Goal: Information Seeking & Learning: Learn about a topic

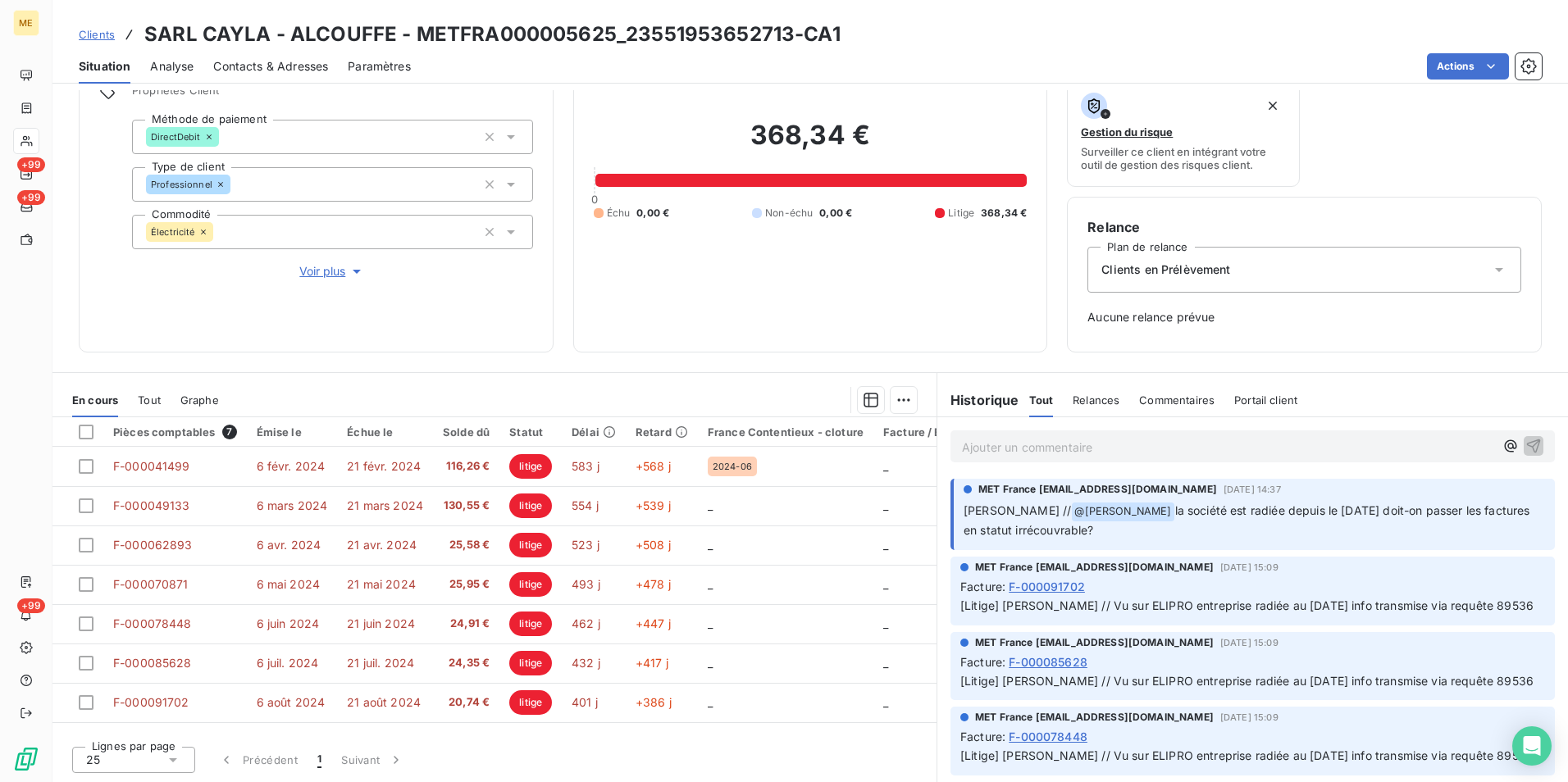
click at [333, 275] on span "Voir plus" at bounding box center [332, 271] width 66 height 16
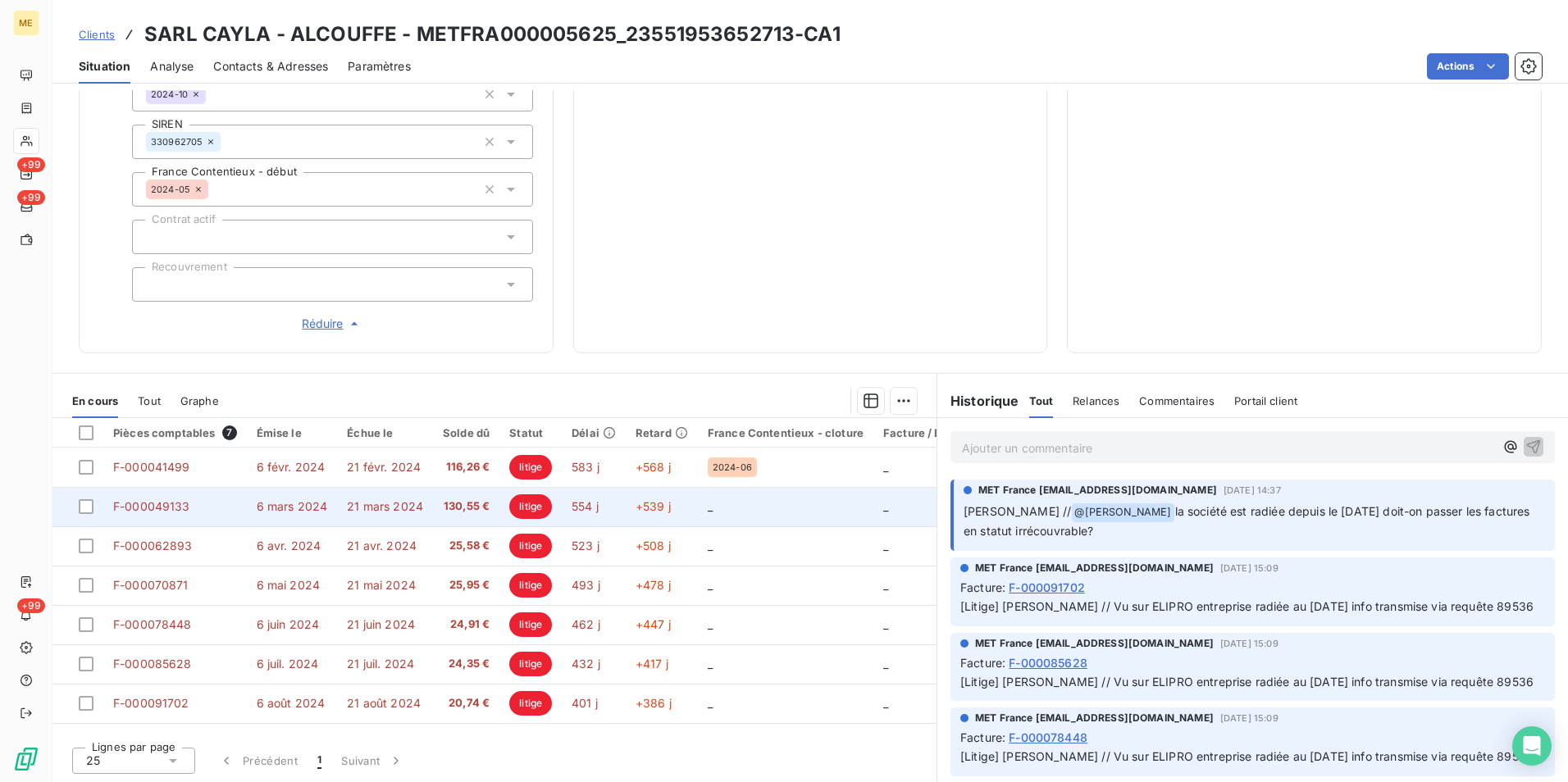
scroll to position [461, 0]
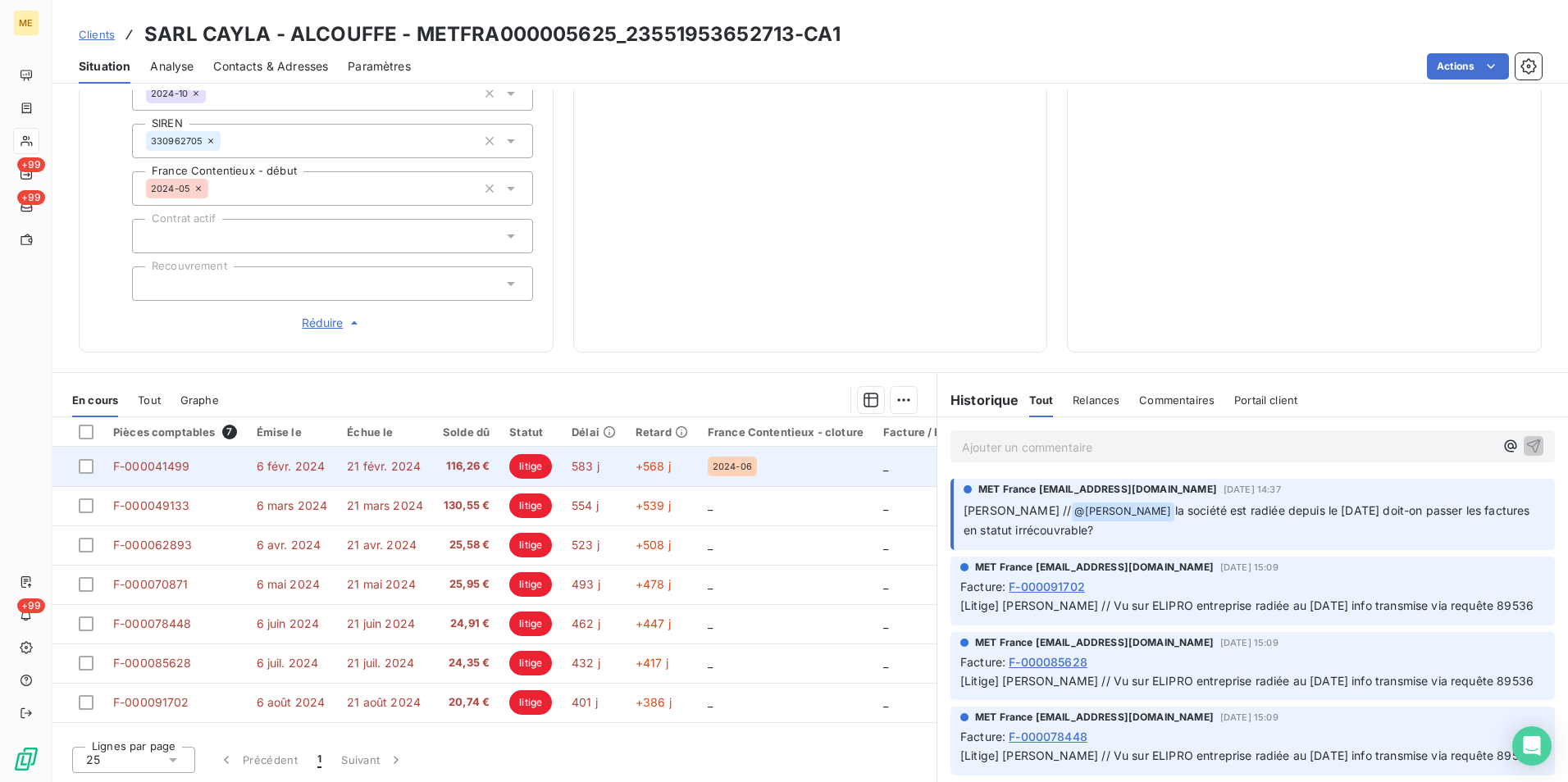
click at [600, 468] on td "583 j" at bounding box center [594, 467] width 64 height 40
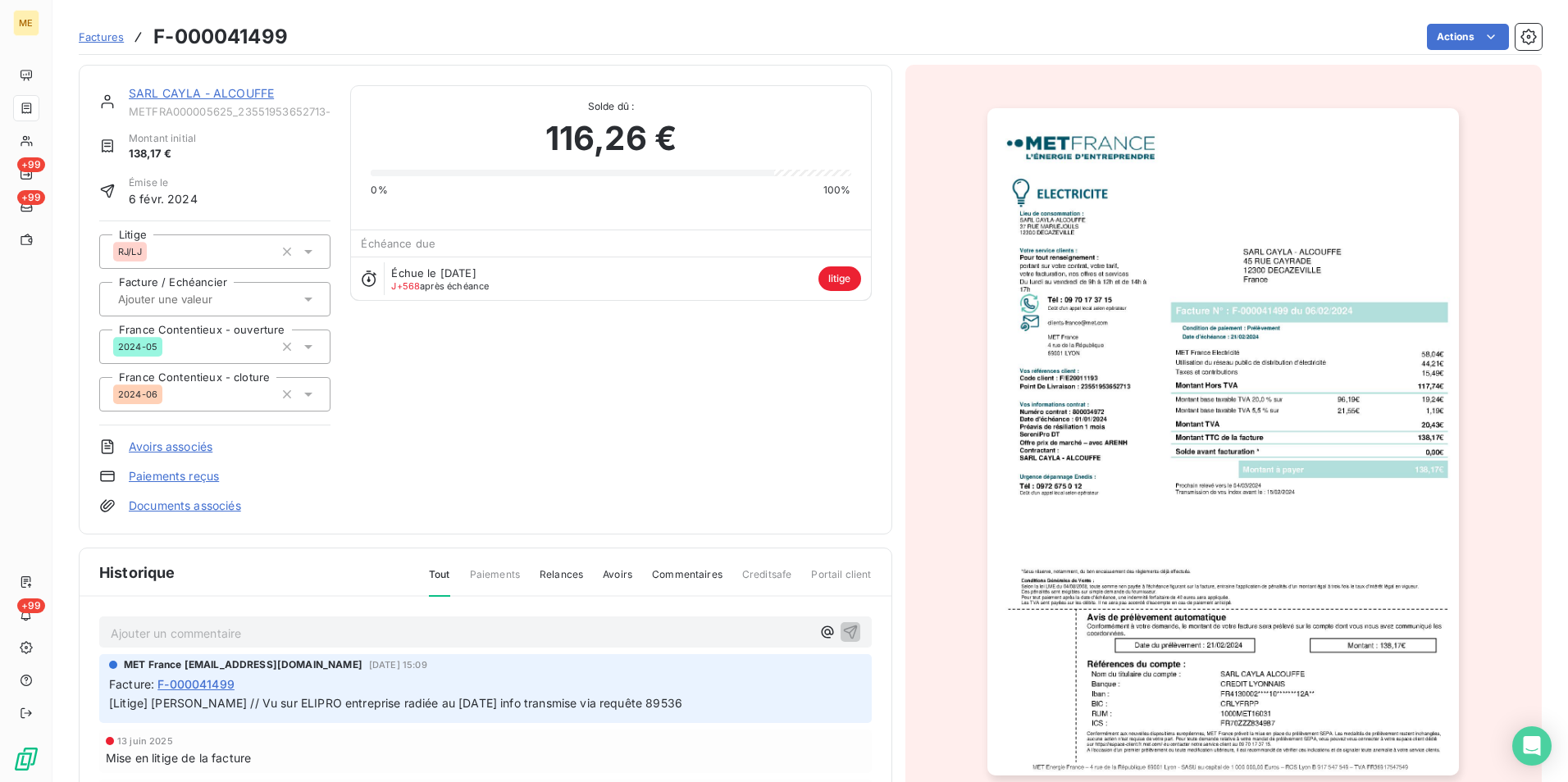
scroll to position [3, 0]
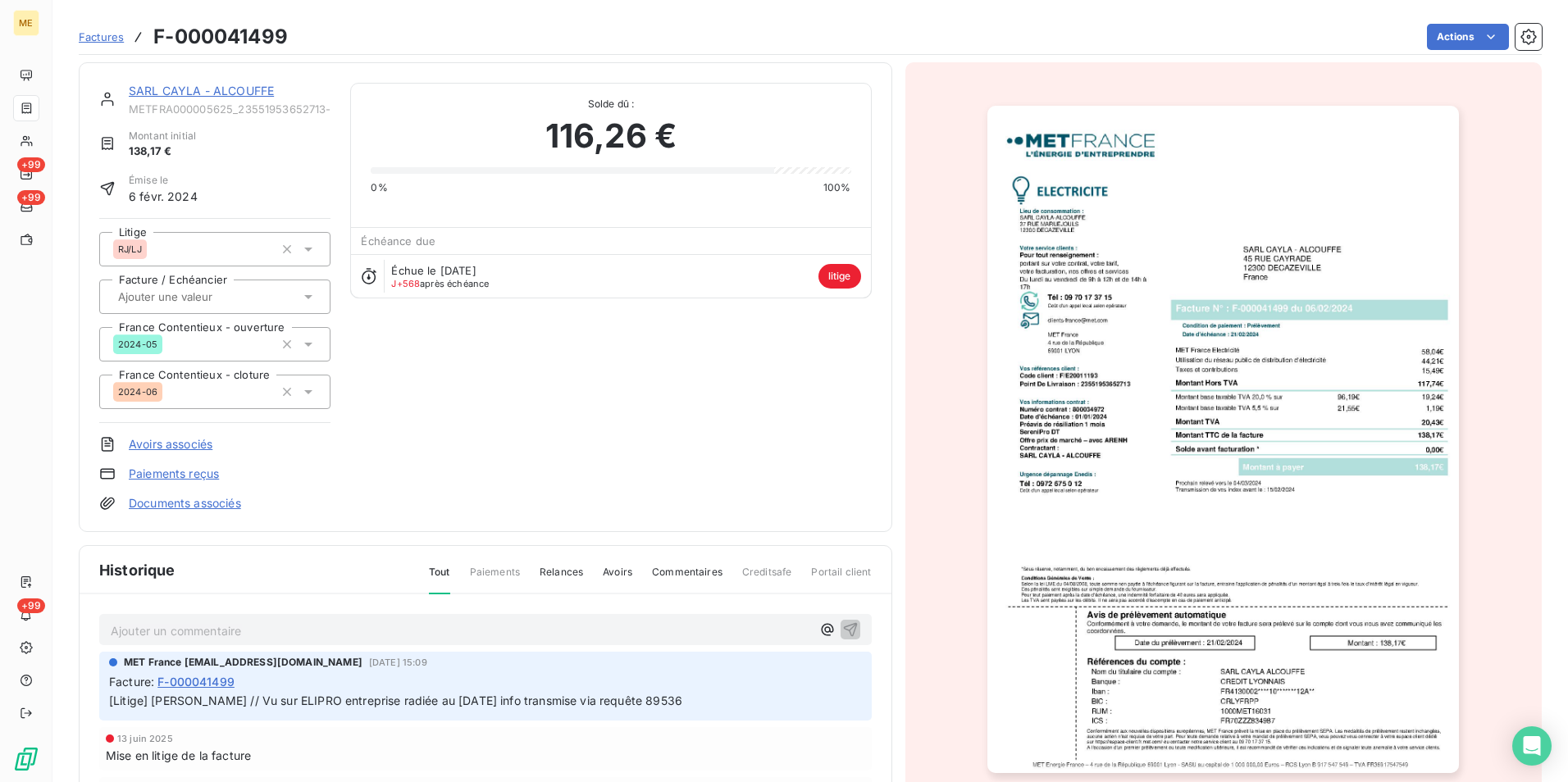
click at [1240, 443] on img "button" at bounding box center [1223, 439] width 472 height 667
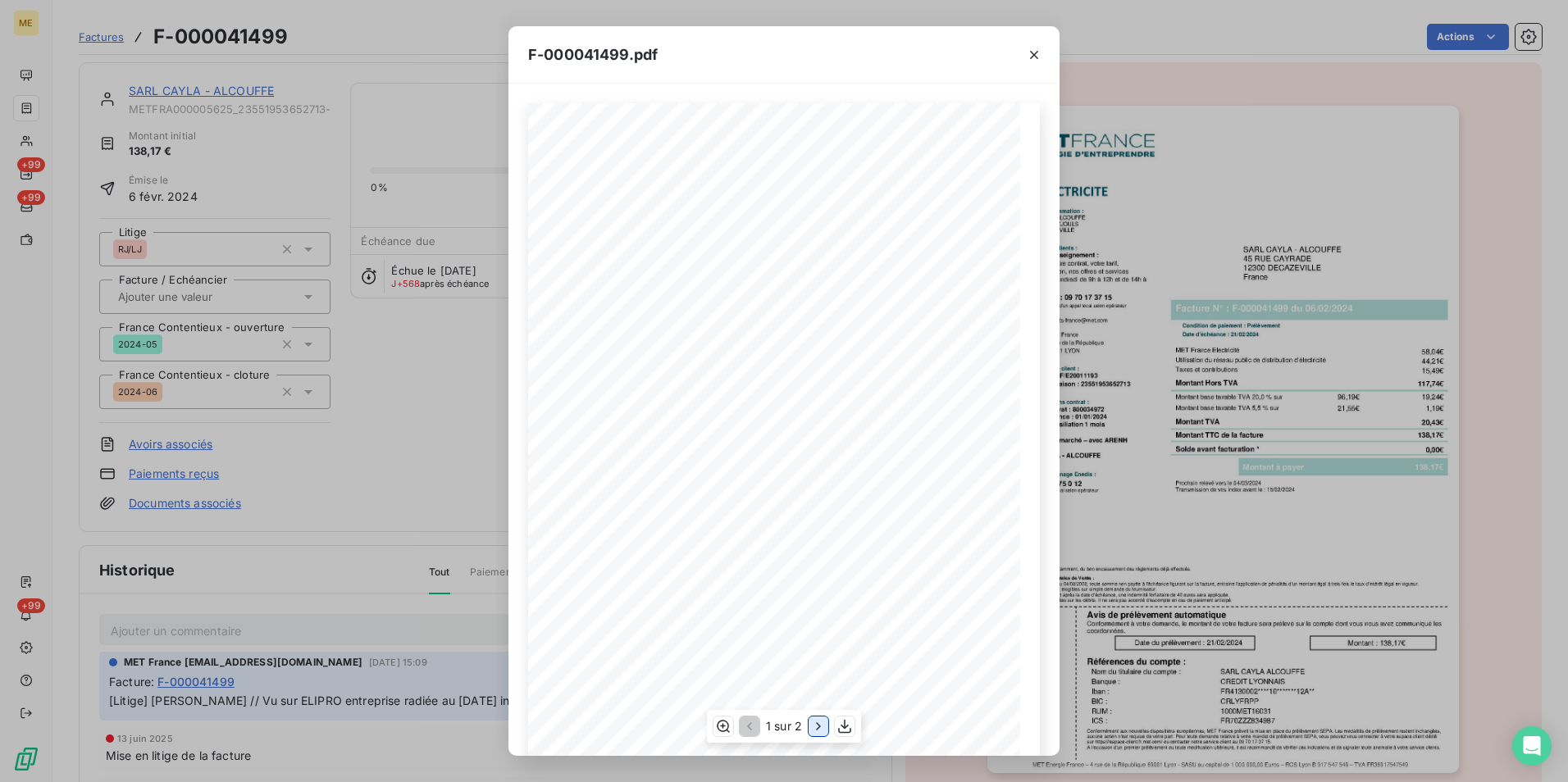
click at [817, 728] on icon "button" at bounding box center [818, 726] width 16 height 16
click at [1029, 49] on icon "button" at bounding box center [1034, 54] width 16 height 16
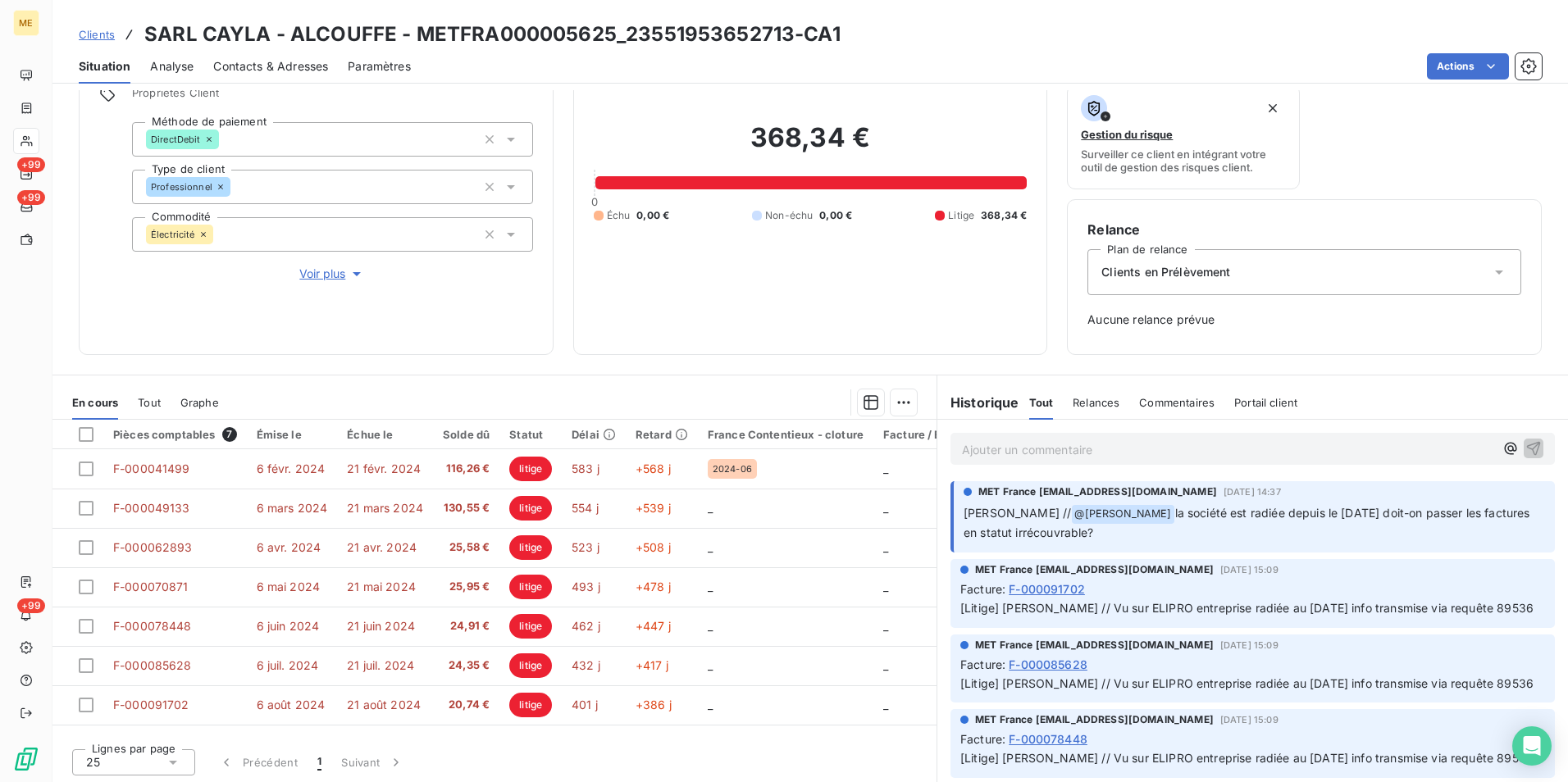
scroll to position [133, 0]
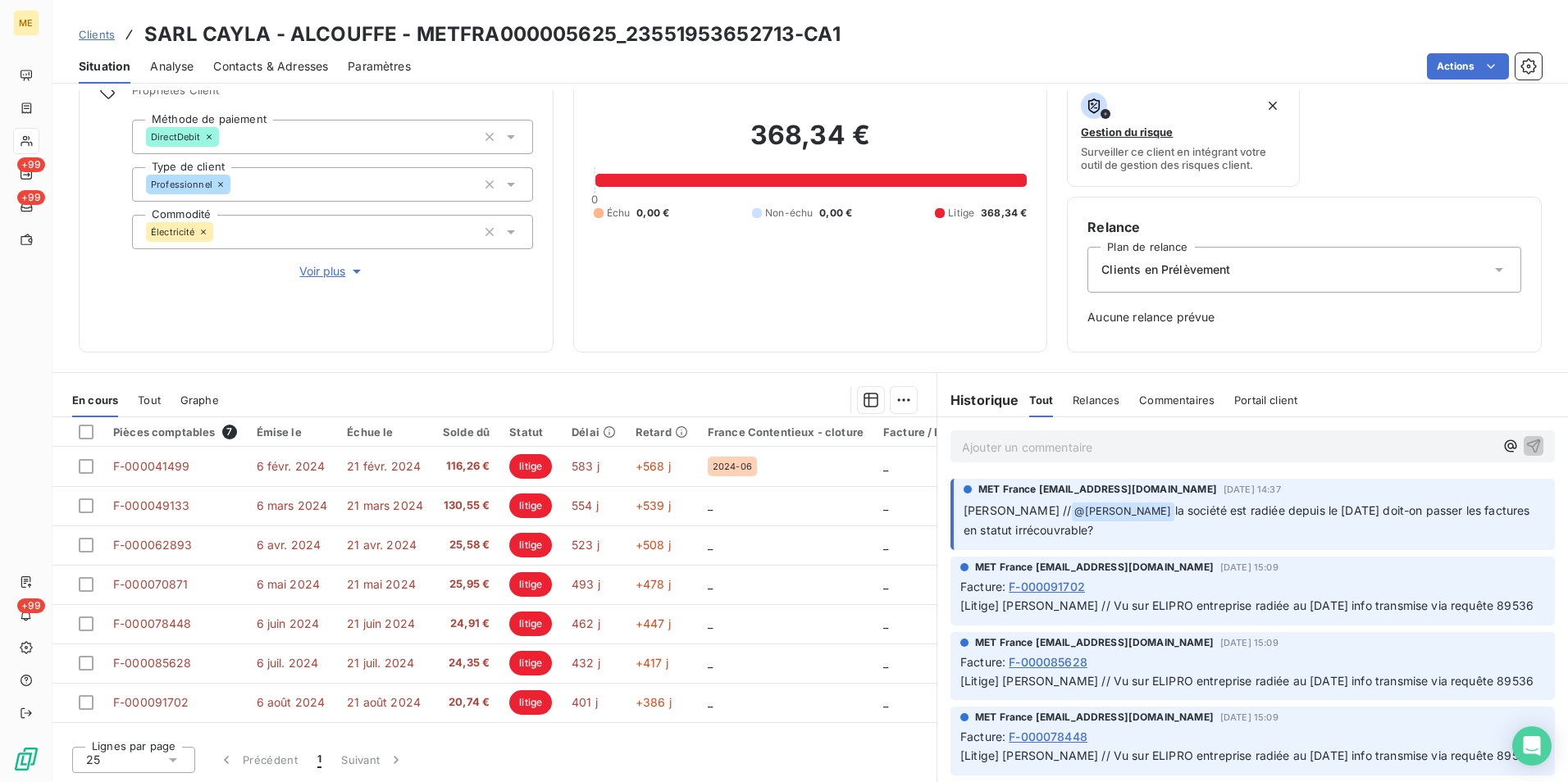
click at [1185, 451] on p "Ajouter un commentaire ﻿" at bounding box center [1228, 448] width 532 height 21
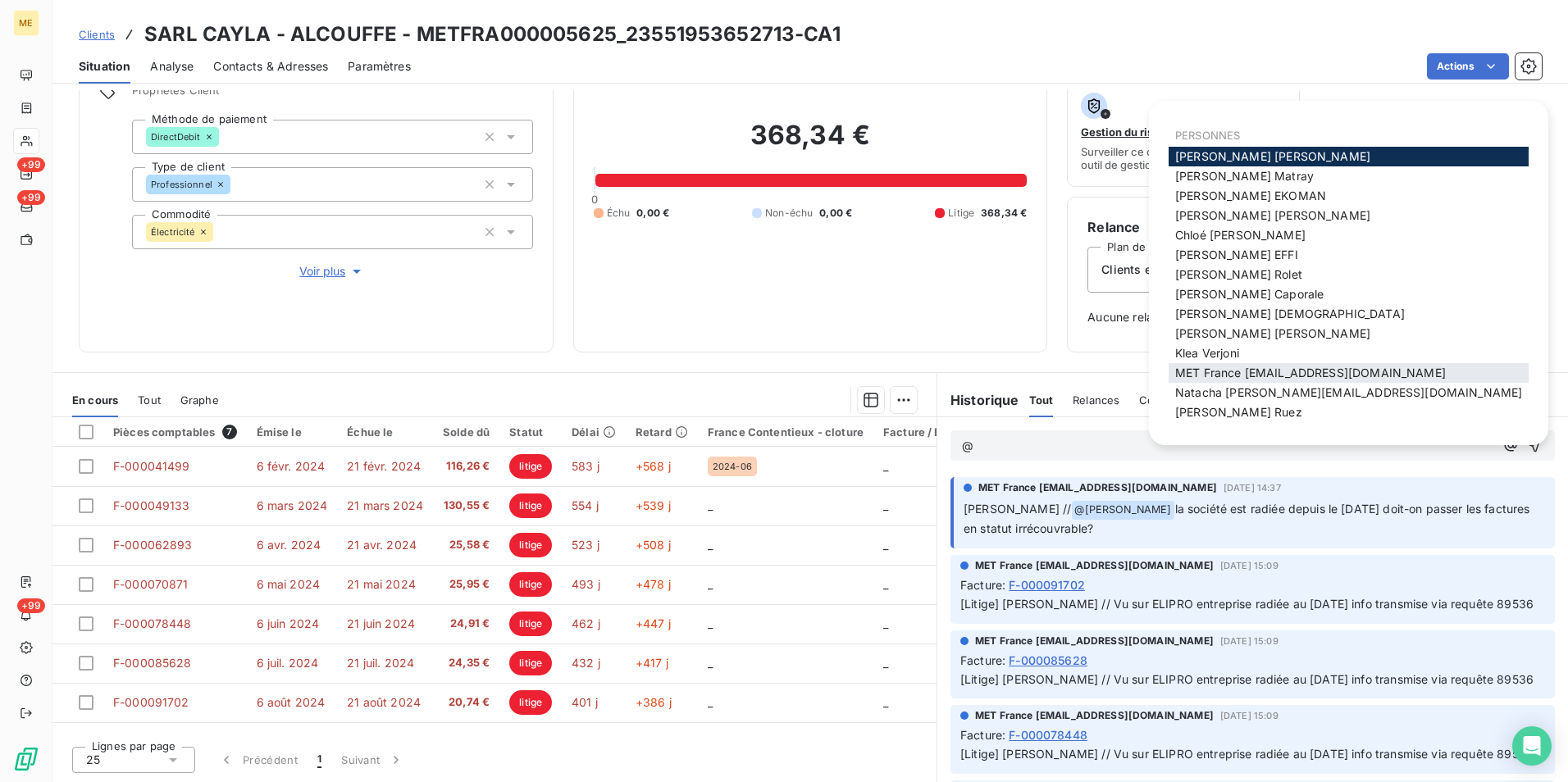
click at [1270, 375] on span "MET France [EMAIL_ADDRESS][DOMAIN_NAME]" at bounding box center [1310, 372] width 271 height 14
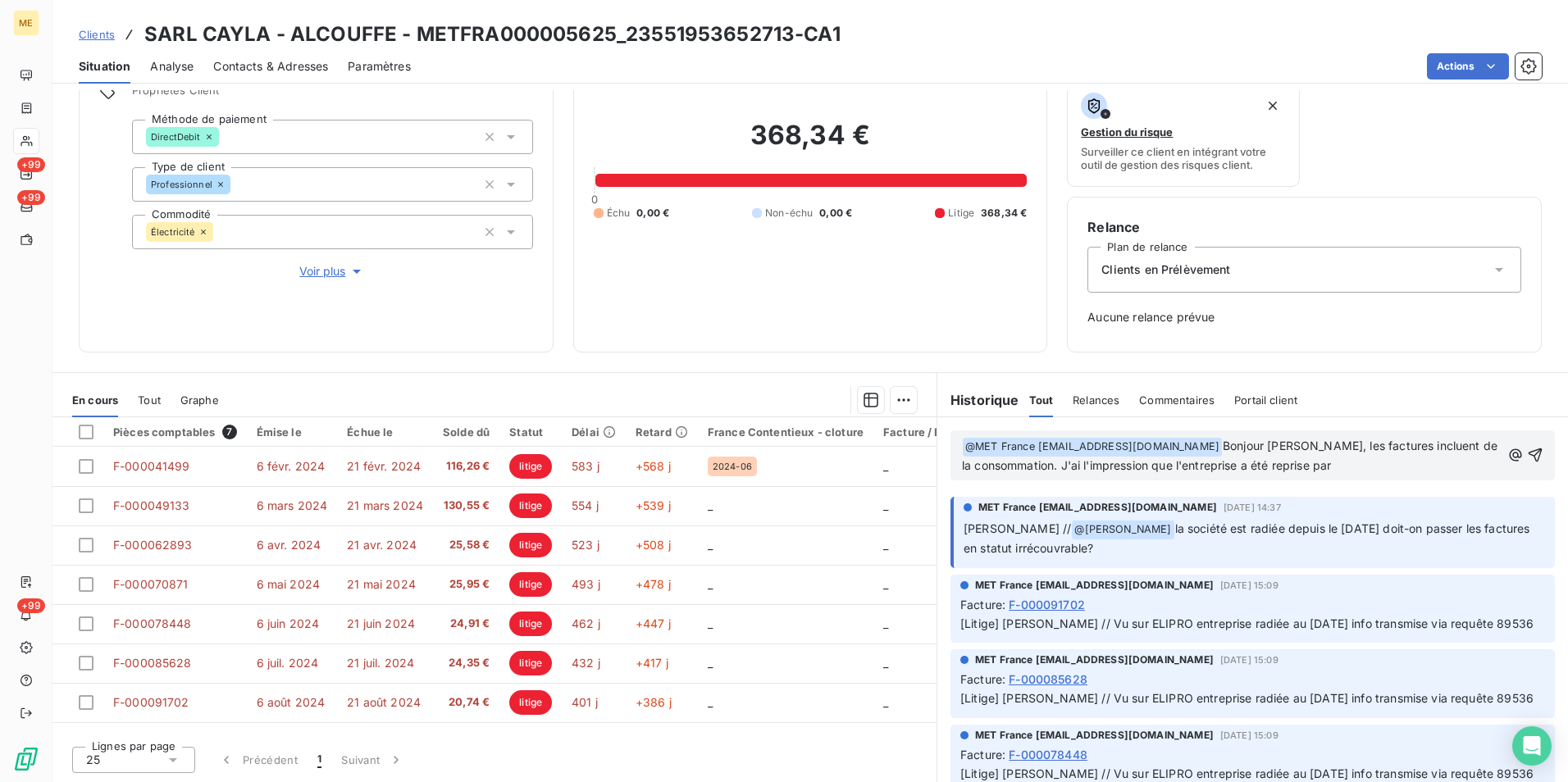
click at [1348, 470] on p "﻿ @ MET [GEOGRAPHIC_DATA] [EMAIL_ADDRESS][DOMAIN_NAME] ﻿ Bonjour [PERSON_NAME],…" at bounding box center [1231, 456] width 539 height 39
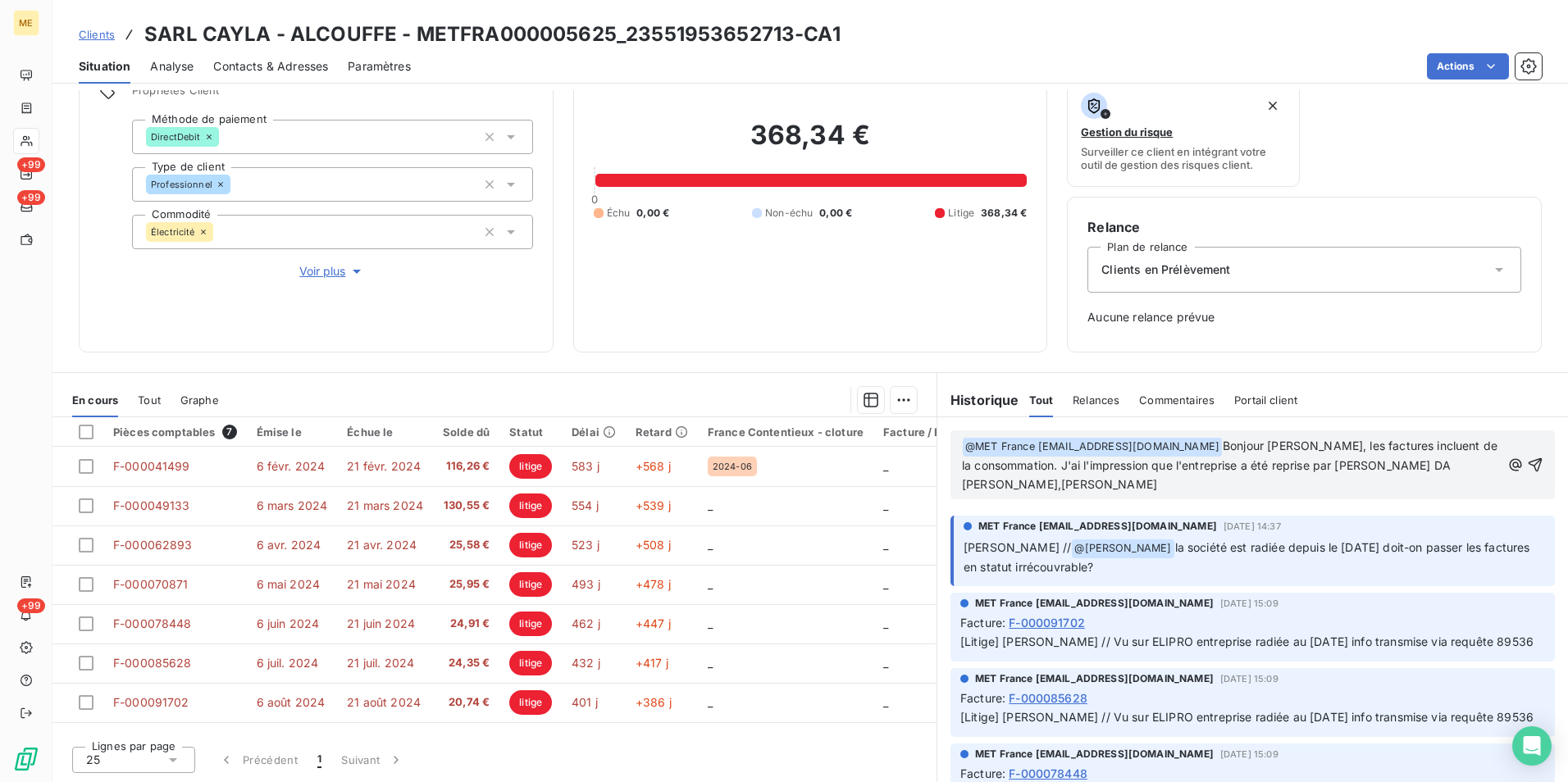
click at [1018, 482] on p "﻿ @ MET [GEOGRAPHIC_DATA] [EMAIL_ADDRESS][DOMAIN_NAME] ﻿ Bonjour [PERSON_NAME],…" at bounding box center [1231, 466] width 539 height 57
click at [1100, 479] on span "Bonjour [PERSON_NAME], les factures incluent de la consommation. J'ai l'impress…" at bounding box center [1231, 465] width 539 height 53
click at [1279, 486] on p "﻿ @ MET [GEOGRAPHIC_DATA] [EMAIL_ADDRESS][DOMAIN_NAME] ﻿ Bonjour [PERSON_NAME],…" at bounding box center [1231, 466] width 539 height 57
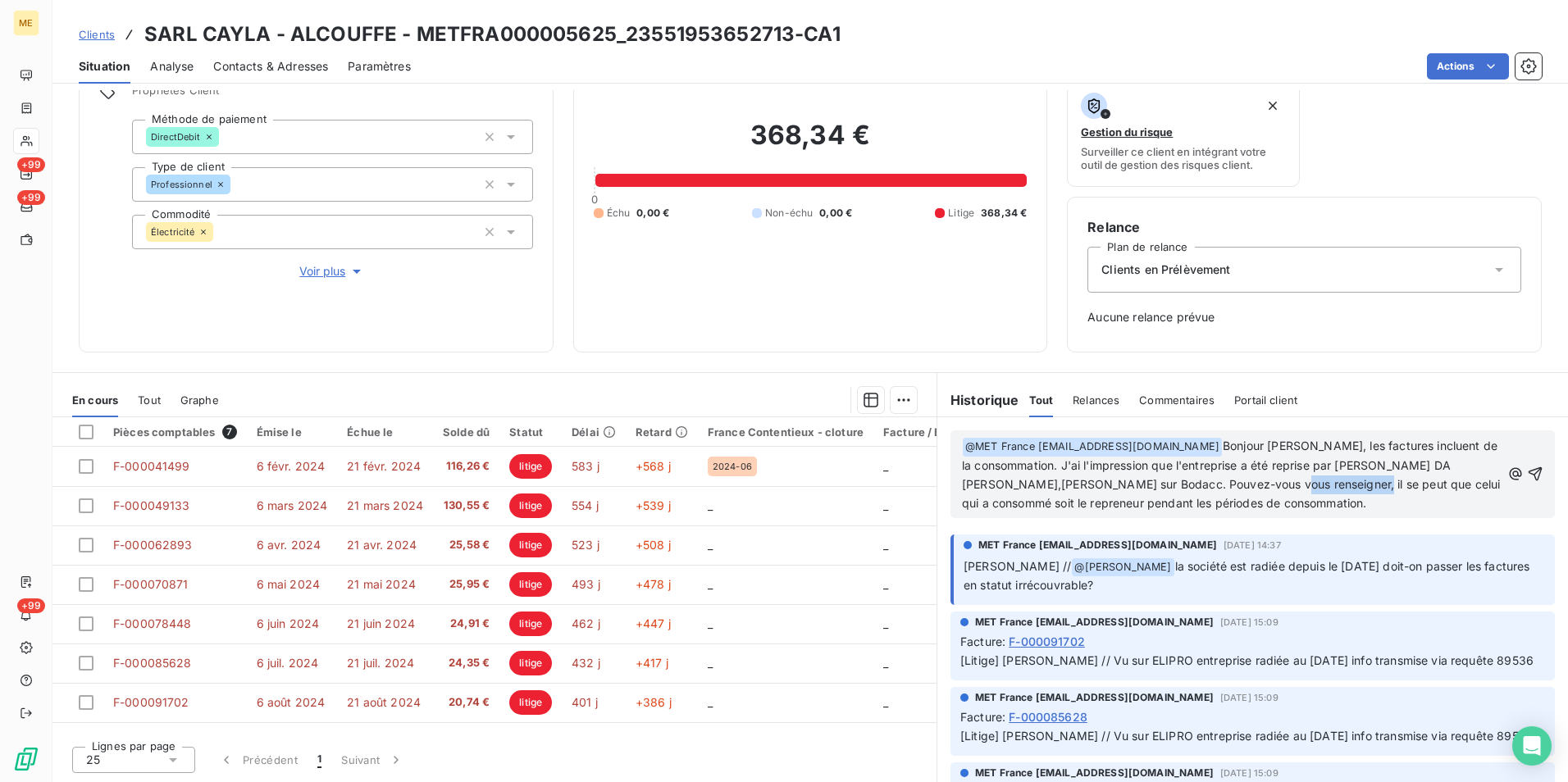
drag, startPoint x: 1275, startPoint y: 484, endPoint x: 1354, endPoint y: 493, distance: 79.5
click at [1354, 493] on p "﻿ @ MET [GEOGRAPHIC_DATA] [EMAIL_ADDRESS][DOMAIN_NAME] ﻿ Bonjour [PERSON_NAME],…" at bounding box center [1231, 475] width 539 height 76
click at [1368, 483] on span "Bonjour [PERSON_NAME], les factures incluent de la consommation. J'ai l'impress…" at bounding box center [1233, 474] width 542 height 72
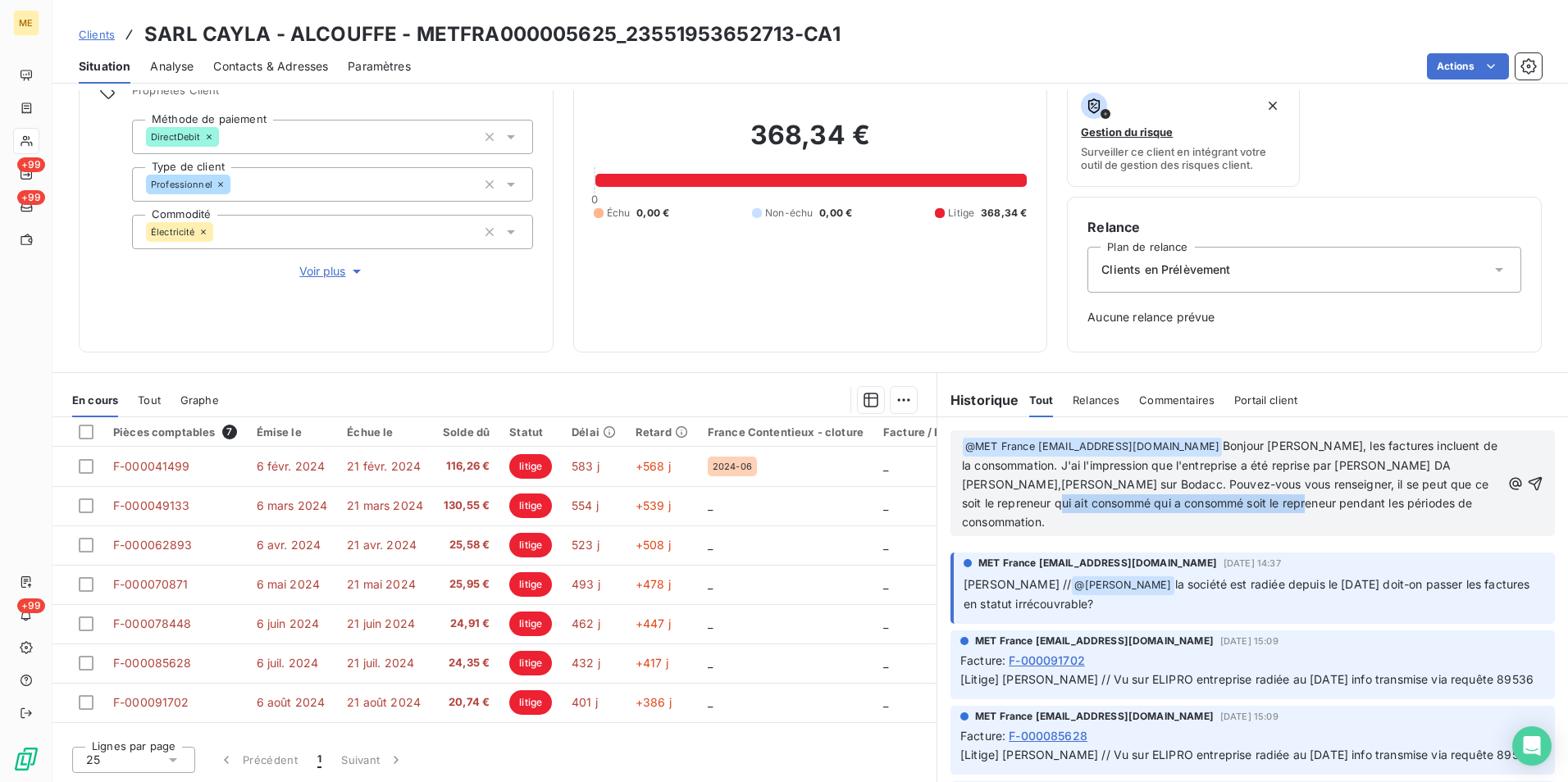
drag, startPoint x: 1061, startPoint y: 499, endPoint x: 1310, endPoint y: 501, distance: 249.0
click at [1310, 501] on span "Bonjour [PERSON_NAME], les factures incluent de la consommation. J'ai l'impress…" at bounding box center [1231, 484] width 539 height 90
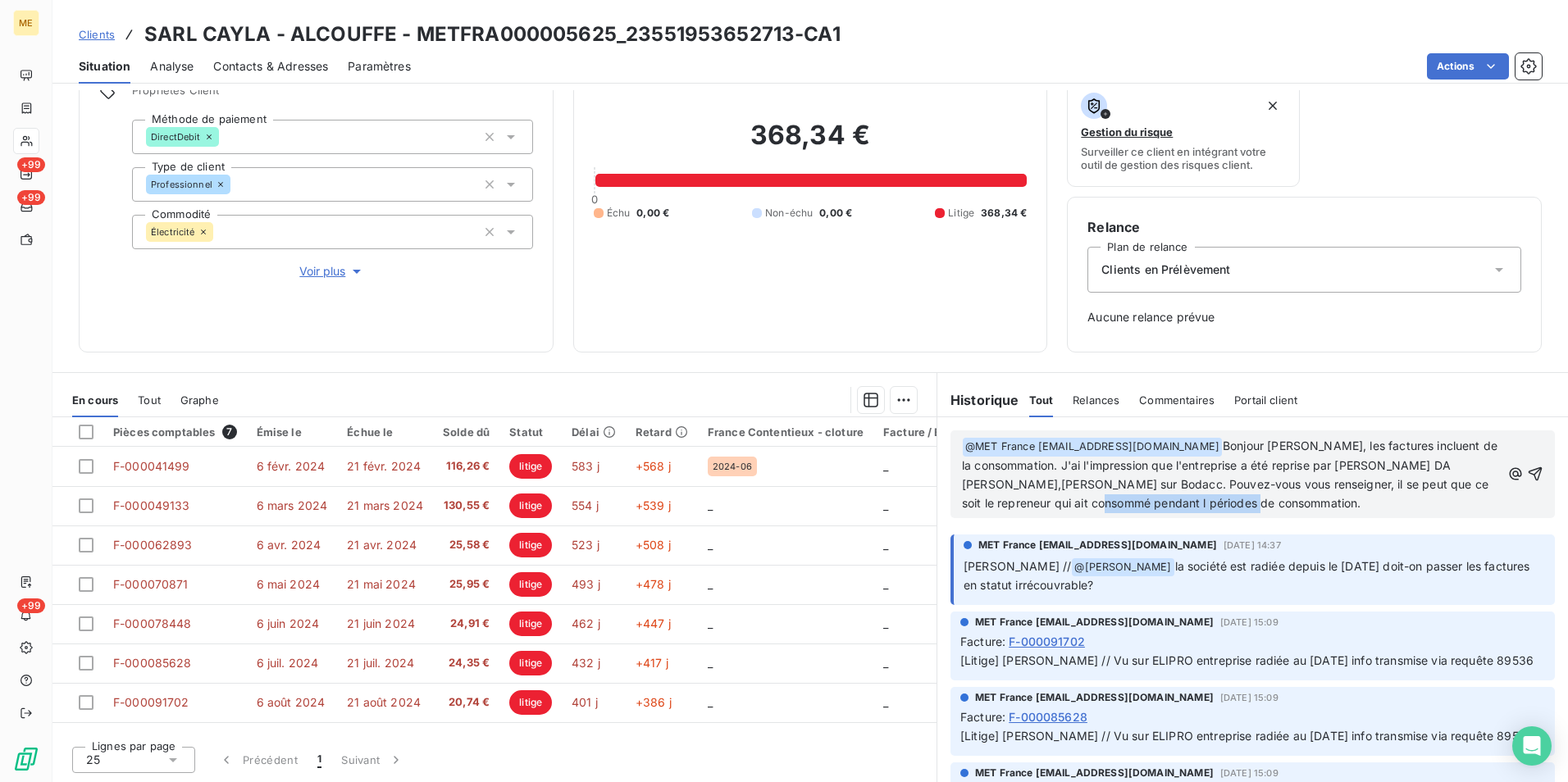
drag, startPoint x: 1310, startPoint y: 501, endPoint x: 1111, endPoint y: 494, distance: 199.1
click at [1111, 494] on p "﻿ @ MET [GEOGRAPHIC_DATA] [EMAIL_ADDRESS][DOMAIN_NAME] ﻿ Bonjour [PERSON_NAME],…" at bounding box center [1231, 475] width 539 height 76
click at [1528, 474] on icon "button" at bounding box center [1535, 474] width 14 height 14
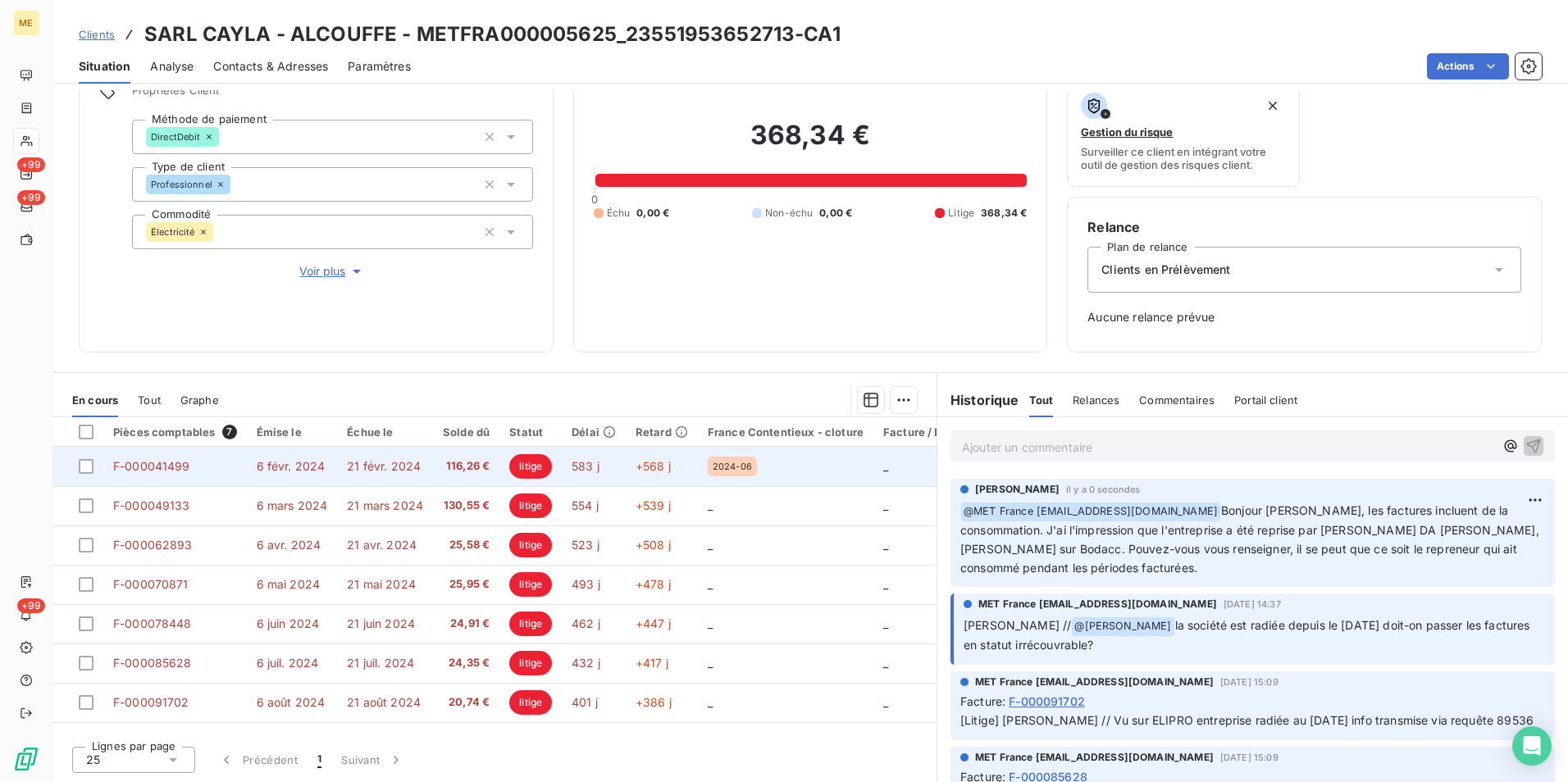
click at [635, 464] on span "+568 j" at bounding box center [653, 466] width 35 height 14
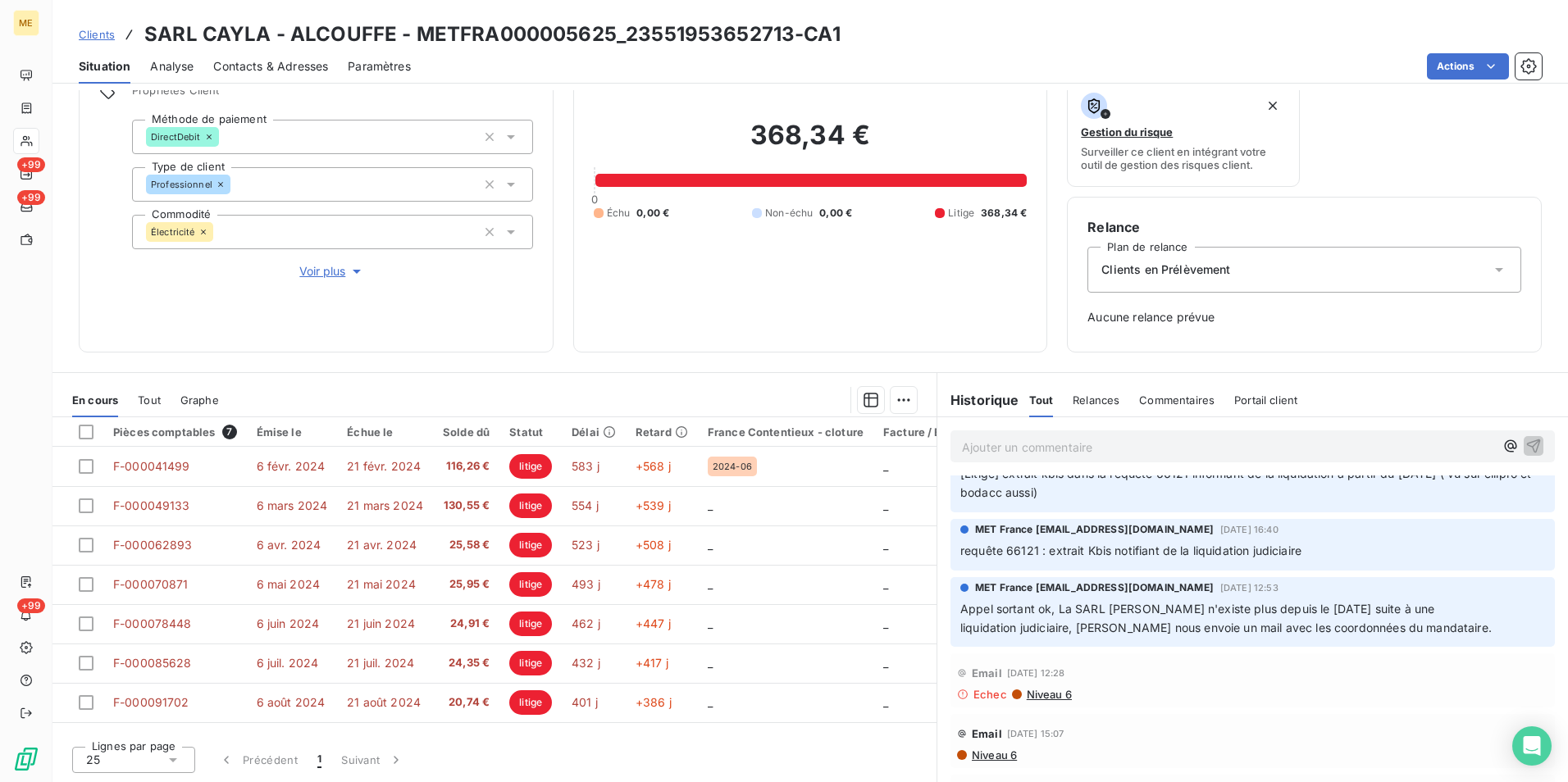
scroll to position [1230, 0]
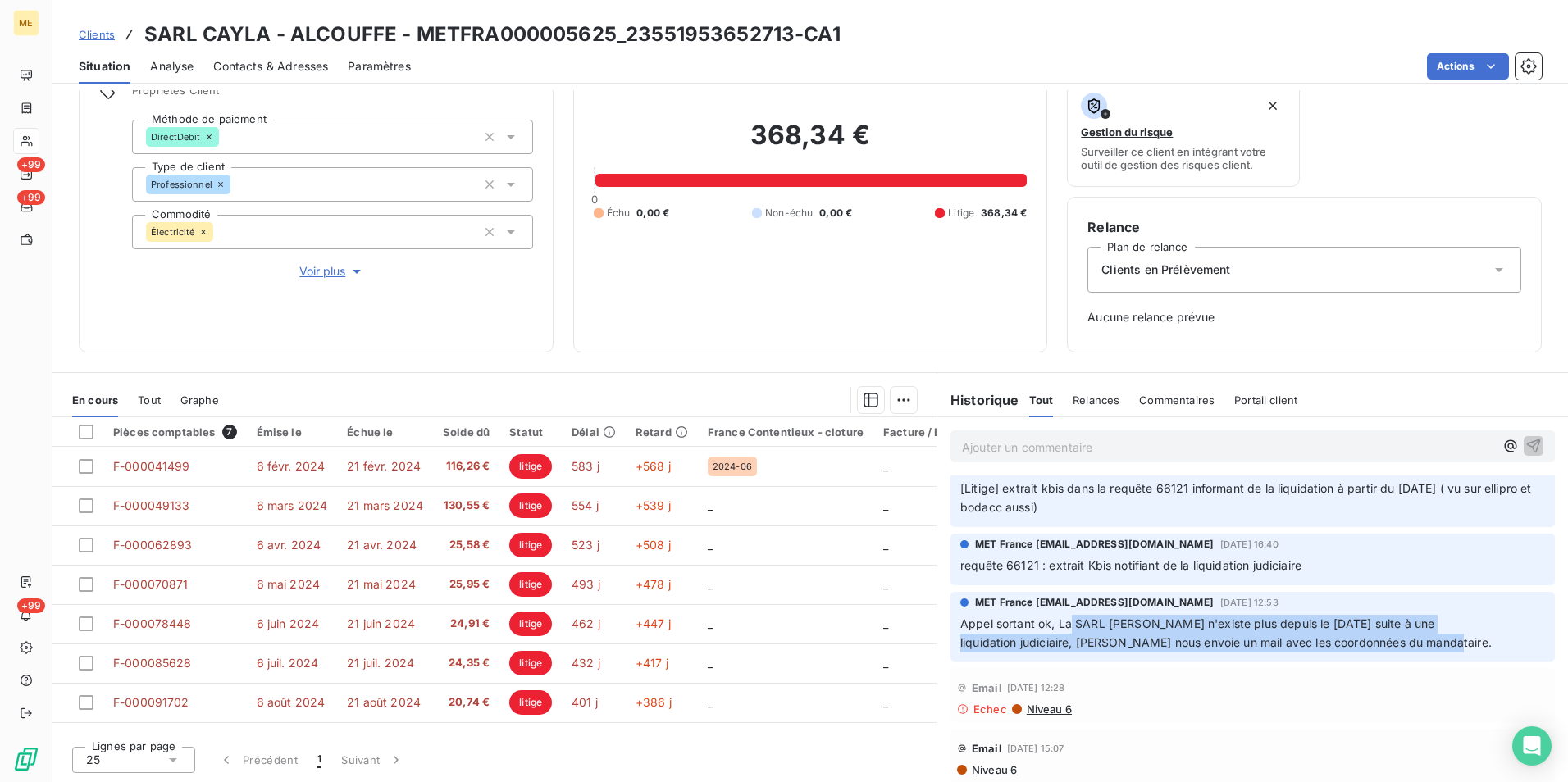
drag, startPoint x: 1064, startPoint y: 623, endPoint x: 1447, endPoint y: 640, distance: 383.4
click at [1447, 640] on p "Appel sortant ok, La SARL [PERSON_NAME] n'existe plus depuis le [DATE] suite à …" at bounding box center [1252, 634] width 584 height 38
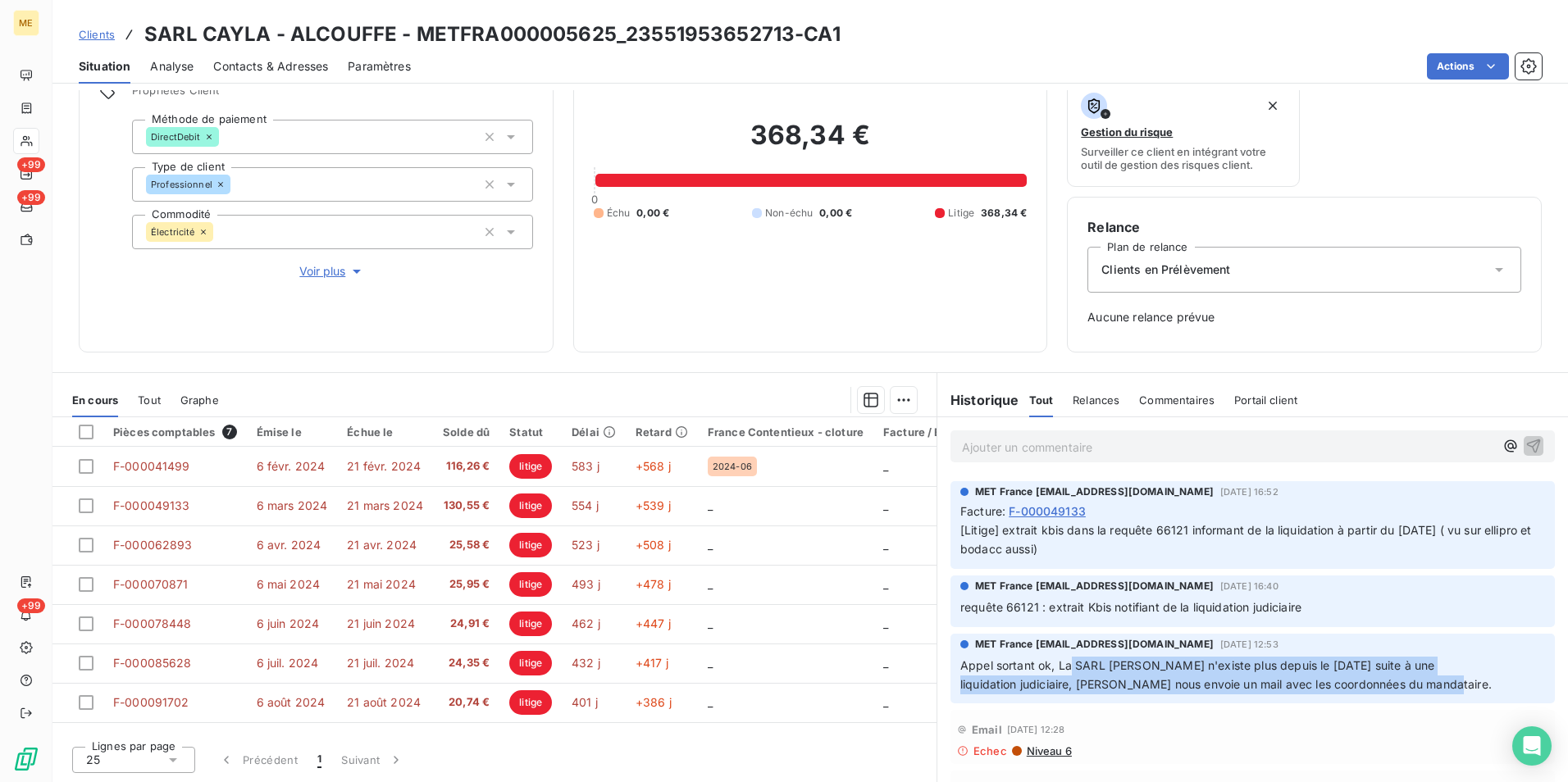
scroll to position [1148, 0]
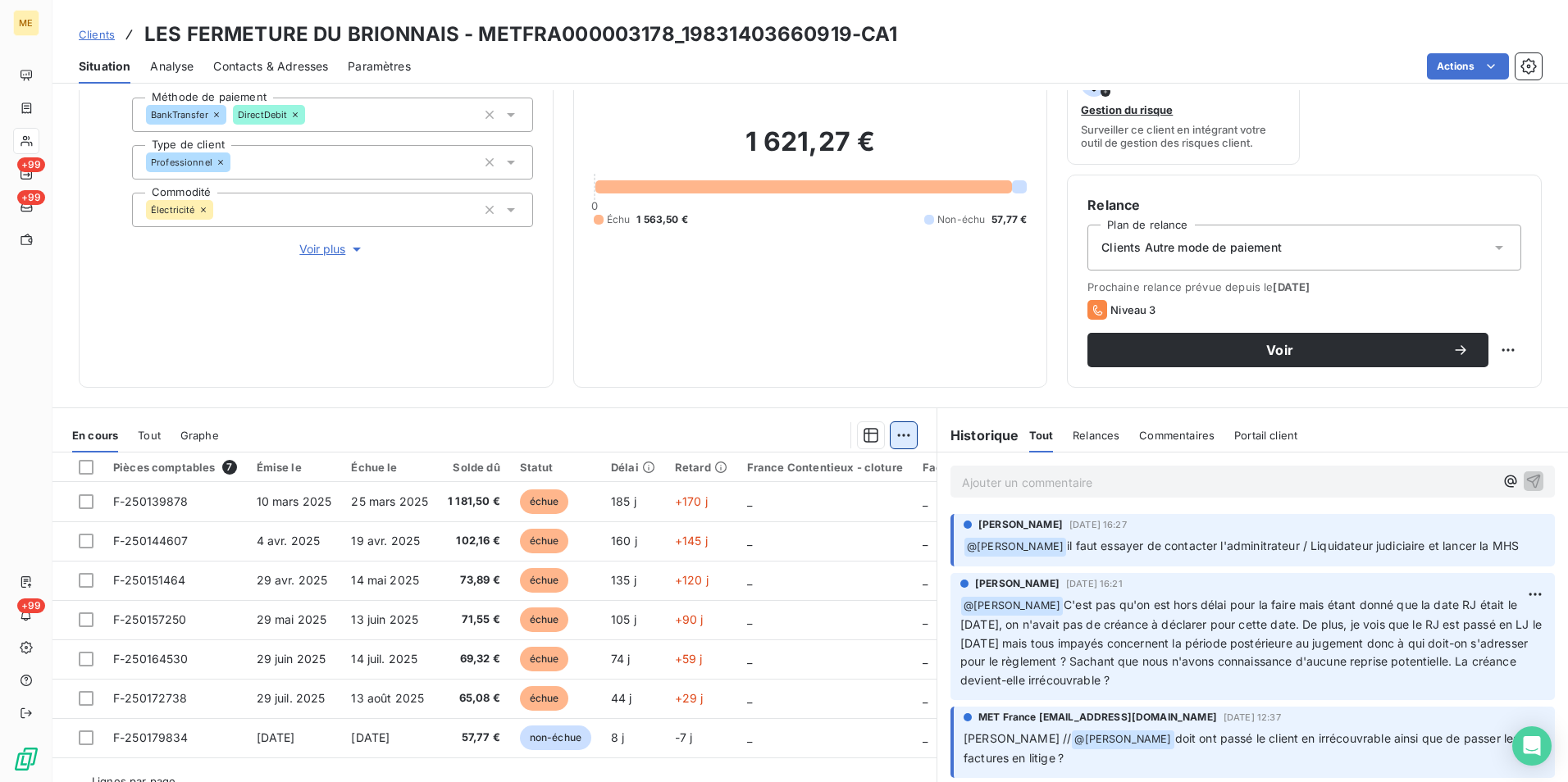
scroll to position [190, 0]
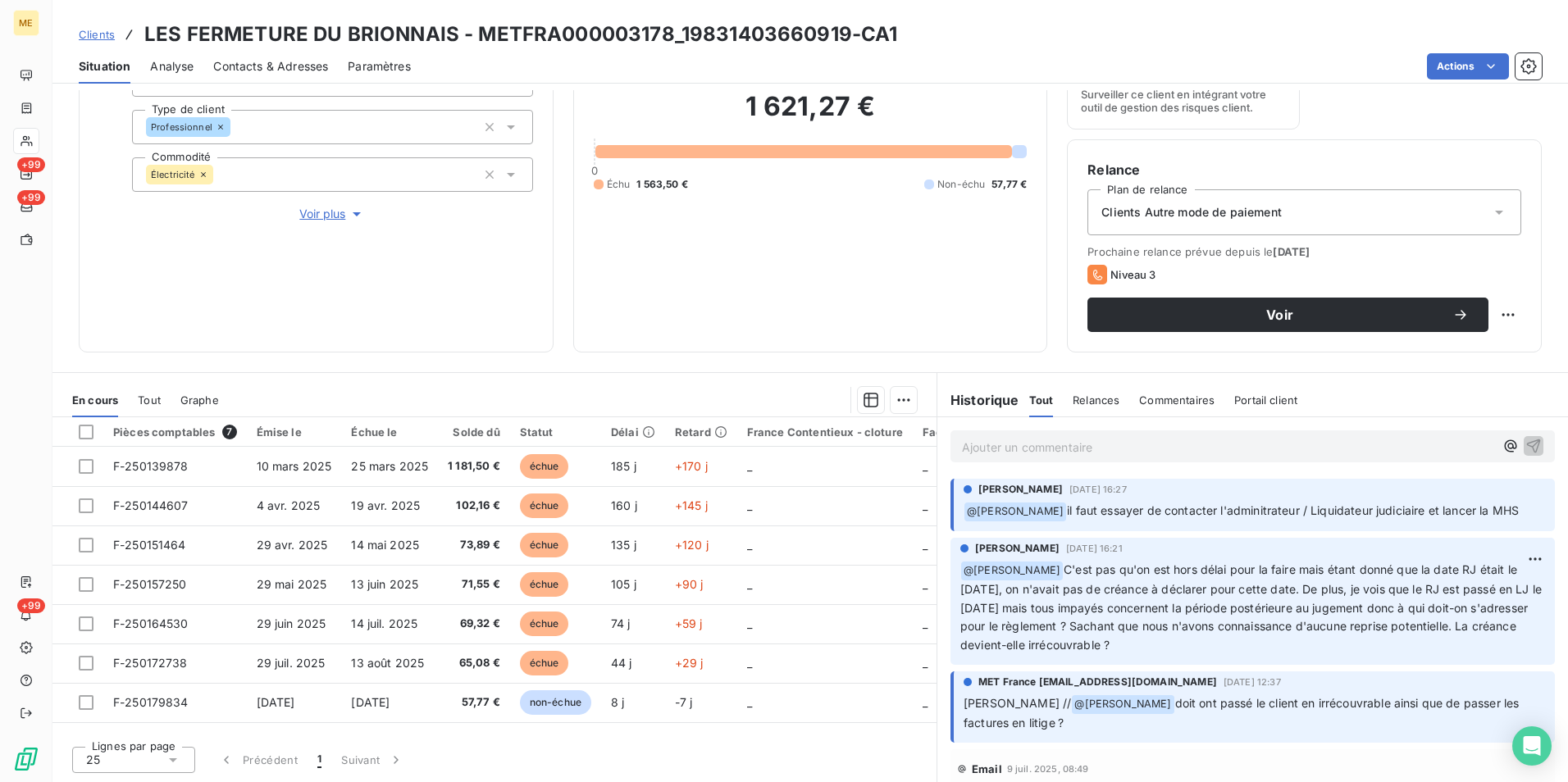
drag, startPoint x: 1231, startPoint y: 569, endPoint x: 1344, endPoint y: 641, distance: 134.0
click at [1344, 641] on p "﻿ @ Xavier Ruez C'est pas qu'on est hors délai pour la faire mais étant donné q…" at bounding box center [1252, 607] width 584 height 94
drag, startPoint x: 1344, startPoint y: 641, endPoint x: 1263, endPoint y: 642, distance: 81.0
click at [1263, 642] on p "﻿ @ Xavier Ruez C'est pas qu'on est hors délai pour la faire mais étant donné q…" at bounding box center [1252, 607] width 584 height 94
click at [1252, 450] on p "Ajouter un commentaire ﻿" at bounding box center [1228, 448] width 532 height 21
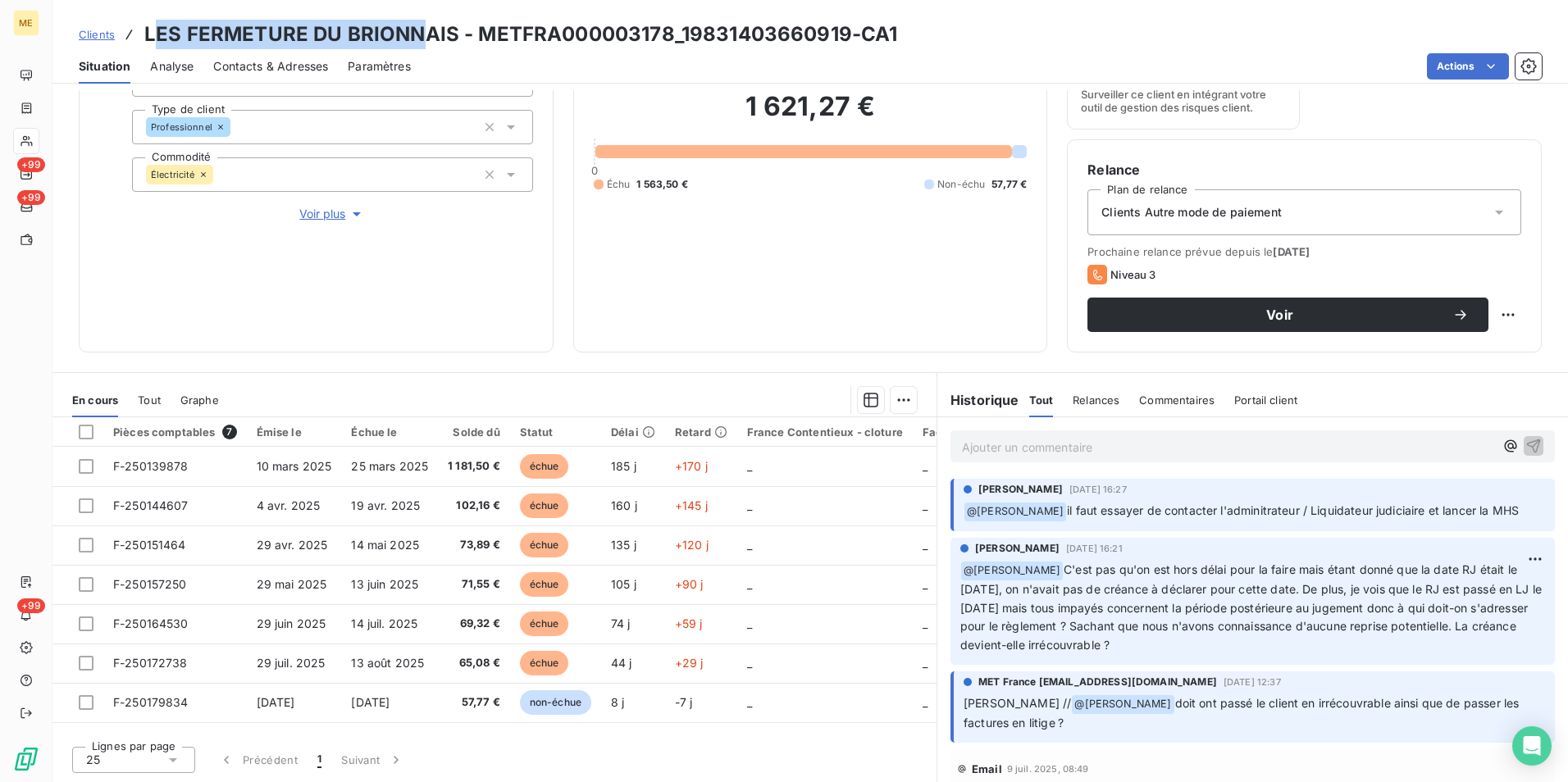
drag, startPoint x: 151, startPoint y: 36, endPoint x: 417, endPoint y: 48, distance: 266.3
click at [417, 48] on h3 "LES FERMETURE DU BRIONNAIS - METFRA000003178_19831403660919-CA1" at bounding box center [520, 35] width 753 height 29
drag, startPoint x: 417, startPoint y: 48, endPoint x: 454, endPoint y: 25, distance: 43.6
click at [450, 35] on h3 "LES FERMETURE DU BRIONNAIS - METFRA000003178_19831403660919-CA1" at bounding box center [520, 35] width 753 height 29
drag, startPoint x: 454, startPoint y: 25, endPoint x: 140, endPoint y: 22, distance: 314.0
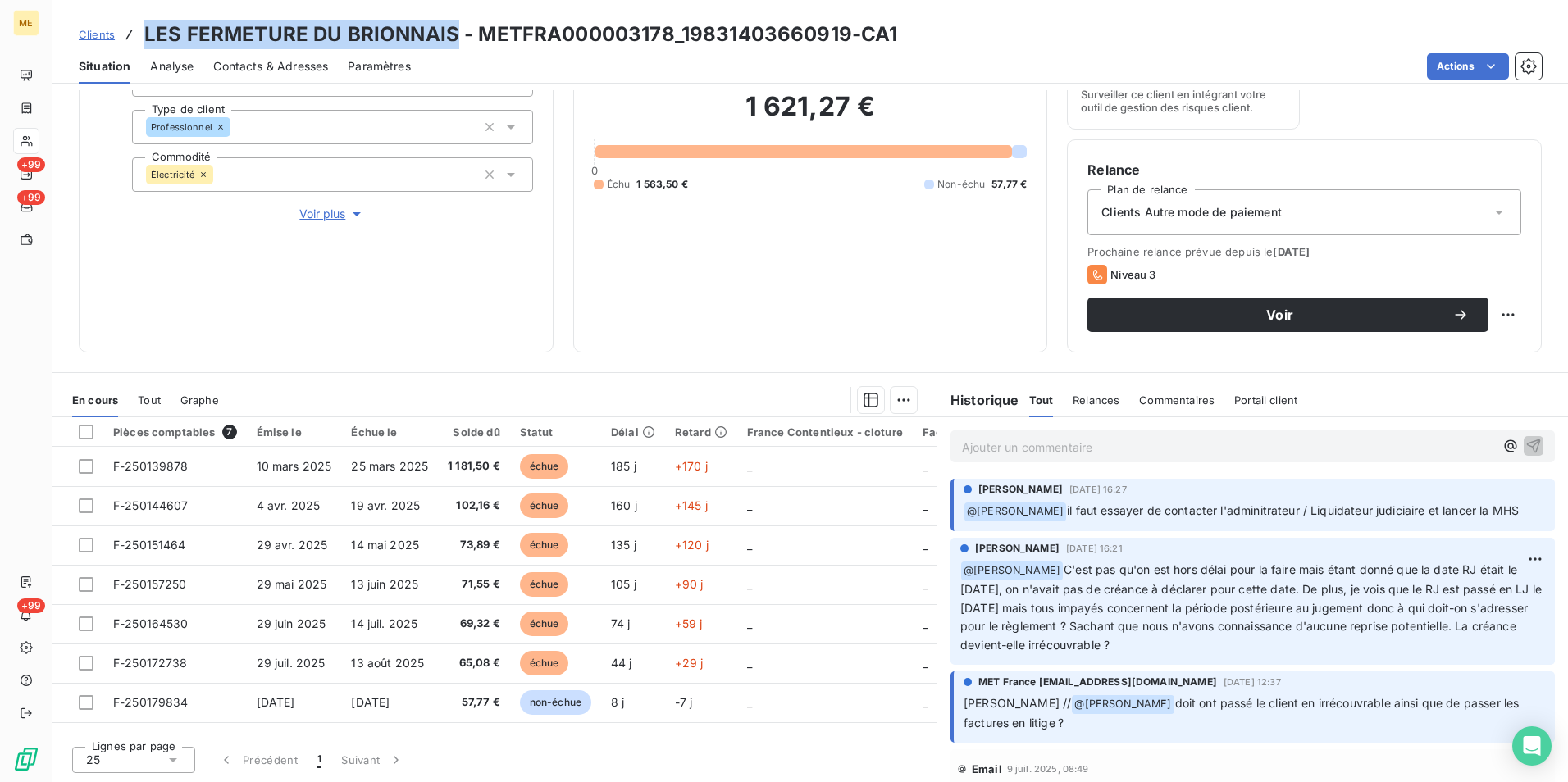
click at [140, 22] on div "Clients LES FERMETURE DU BRIONNAIS - METFRA000003178_19831403660919-CA1" at bounding box center [488, 35] width 819 height 29
copy h3 "LES FERMETURE DU BRIONNAIS"
click at [331, 214] on span "Voir plus" at bounding box center [332, 213] width 66 height 16
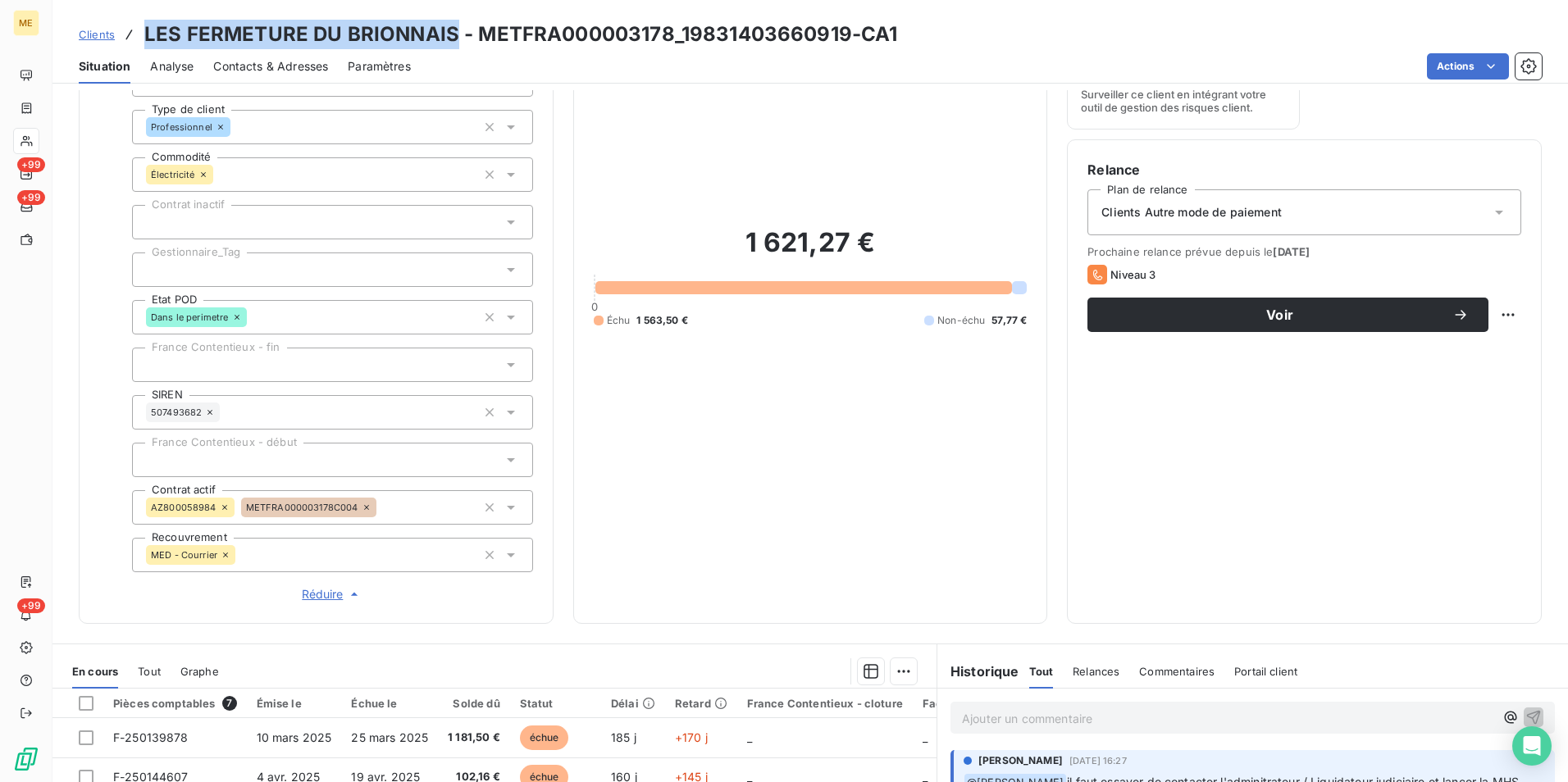
scroll to position [26, 0]
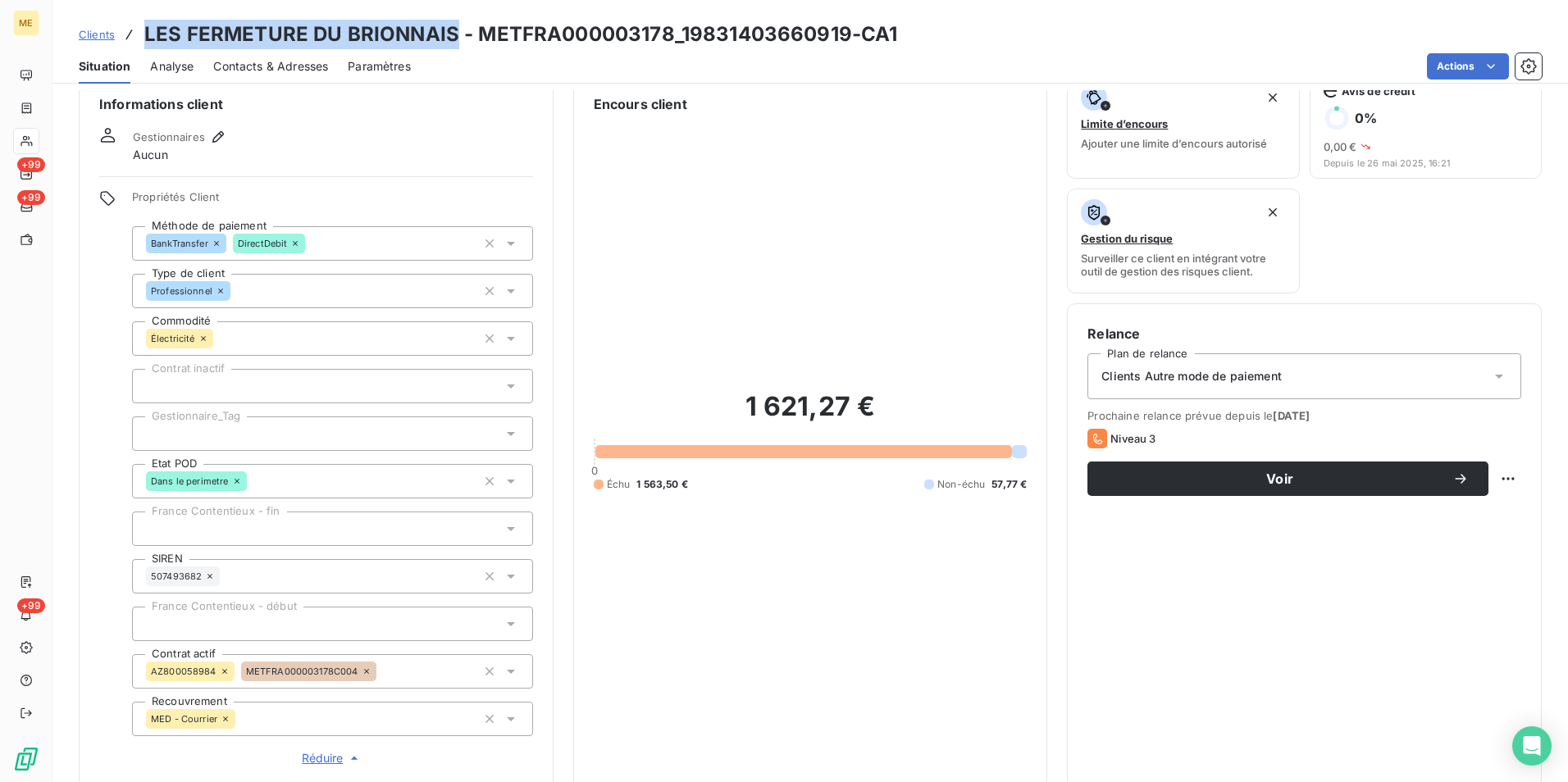
drag, startPoint x: 903, startPoint y: 486, endPoint x: 892, endPoint y: 494, distance: 13.6
click at [903, 486] on div "Échu 1 563,50 € Non-échu 57,77 €" at bounding box center [811, 484] width 434 height 15
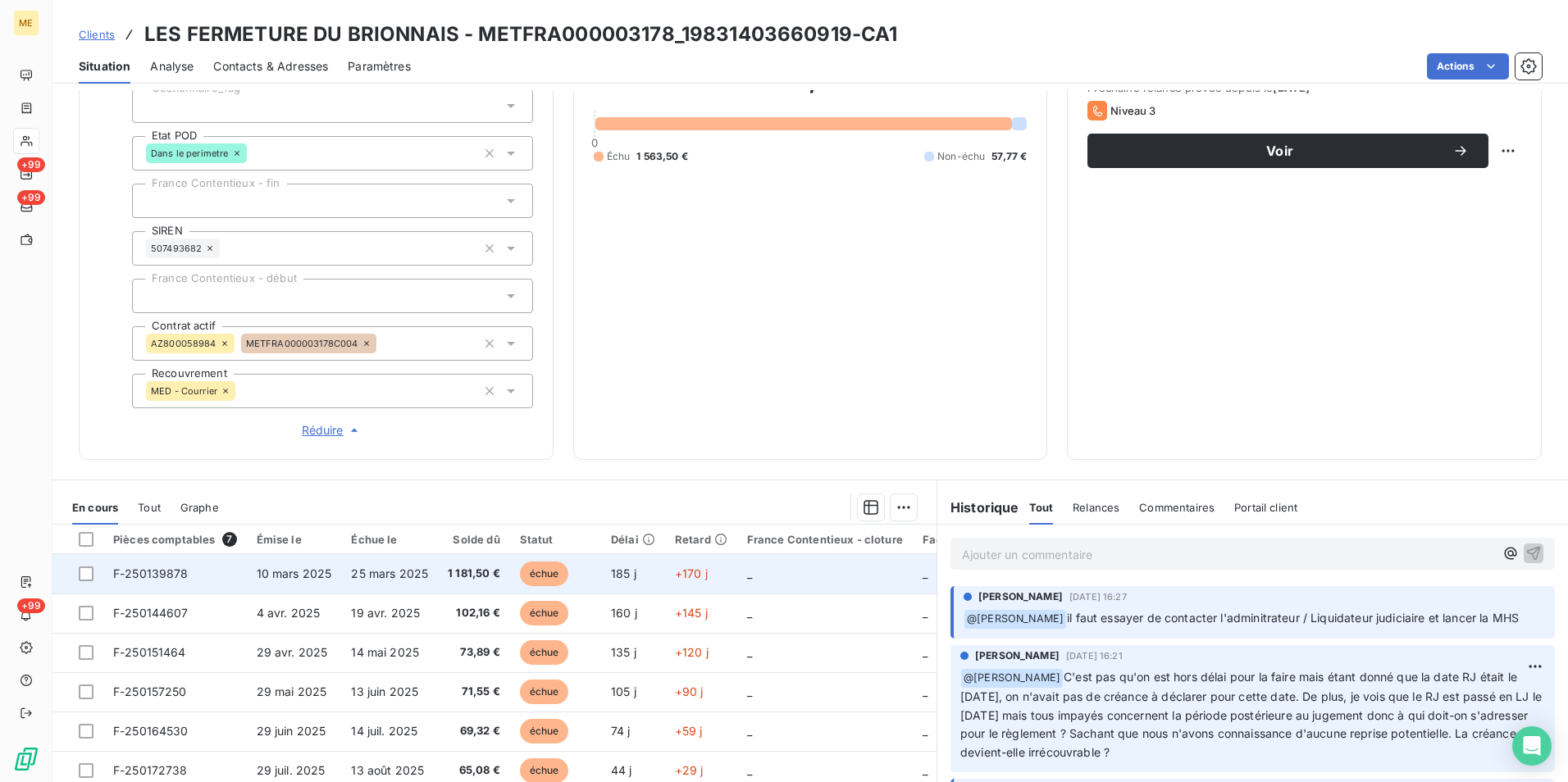
scroll to position [461, 0]
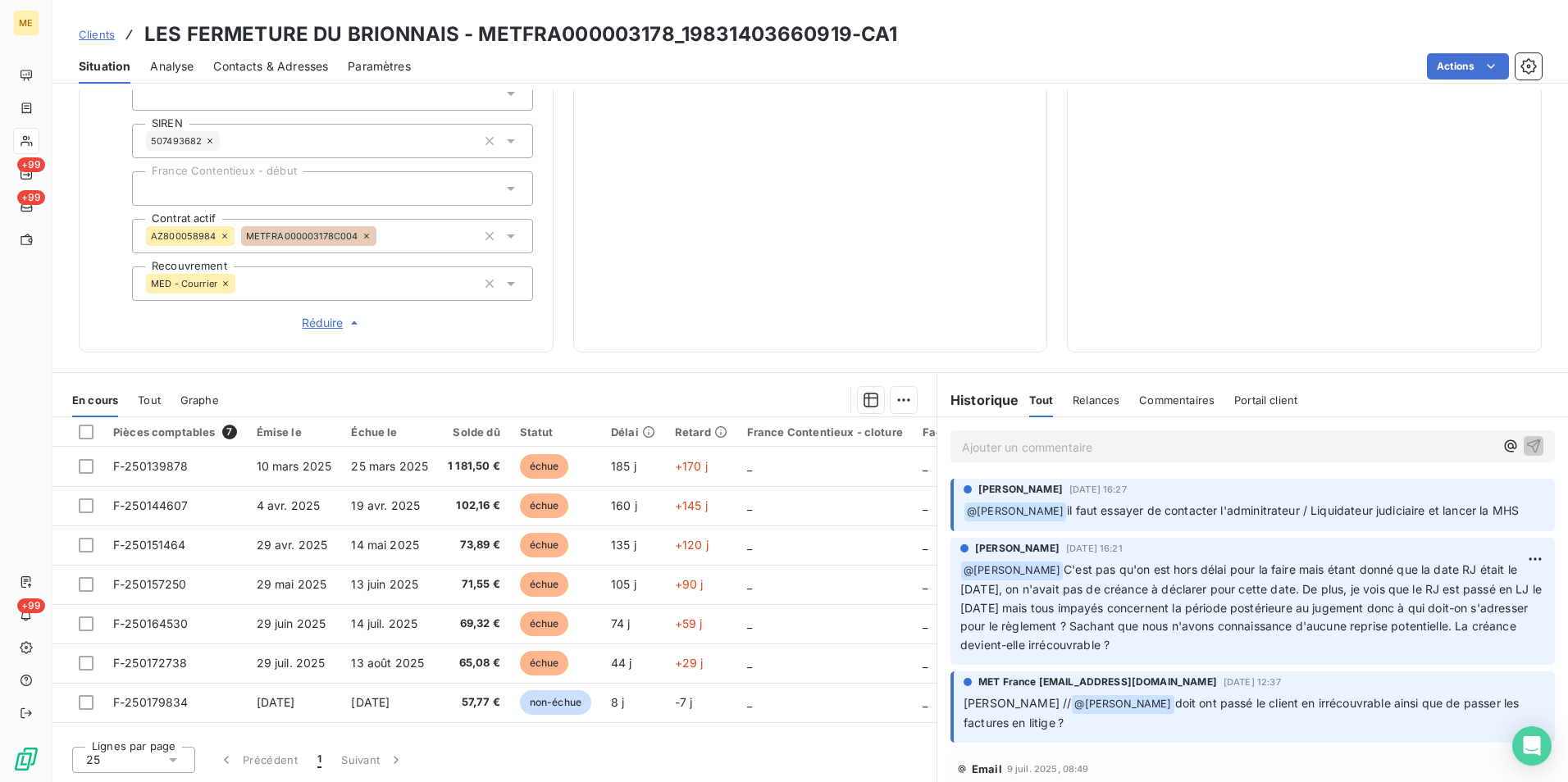
drag, startPoint x: 626, startPoint y: 734, endPoint x: 755, endPoint y: 734, distance: 129.0
click at [755, 734] on div "Lignes par page 25 Précédent 1 Suivant" at bounding box center [494, 757] width 884 height 49
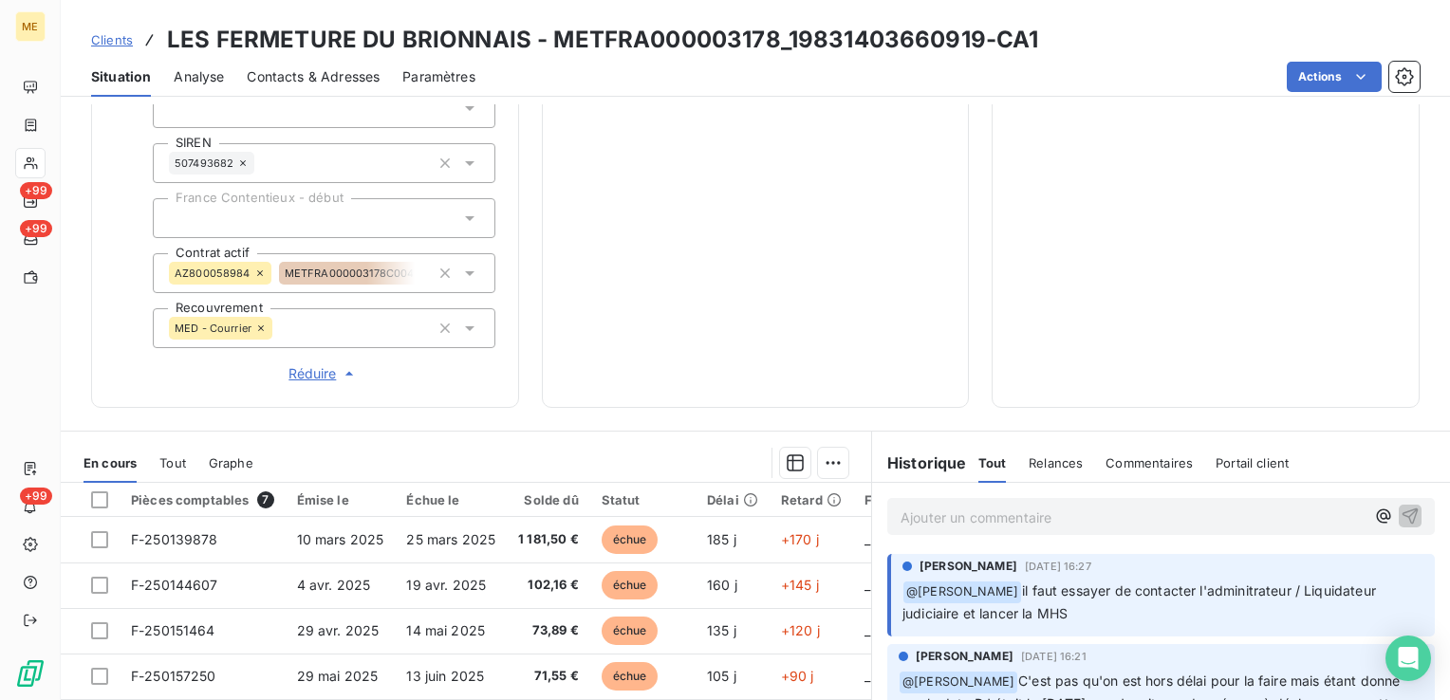
scroll to position [532, 0]
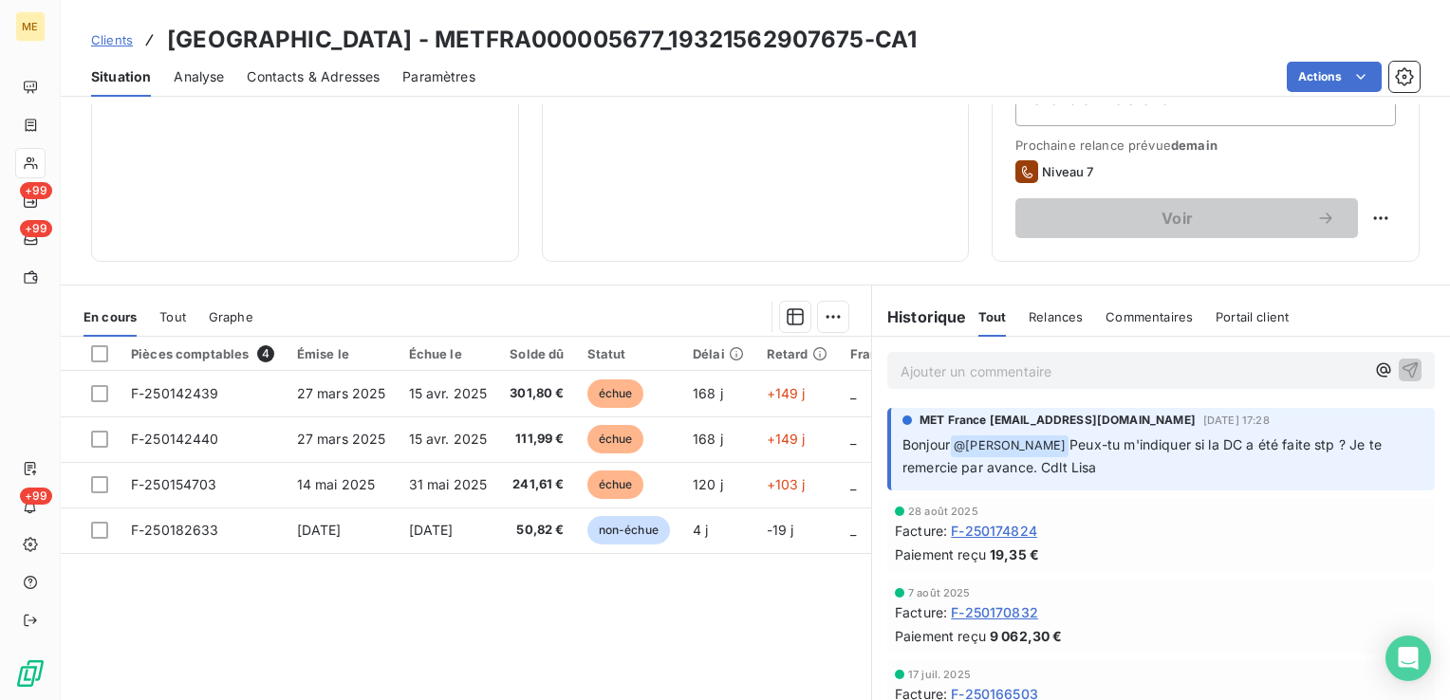
scroll to position [380, 0]
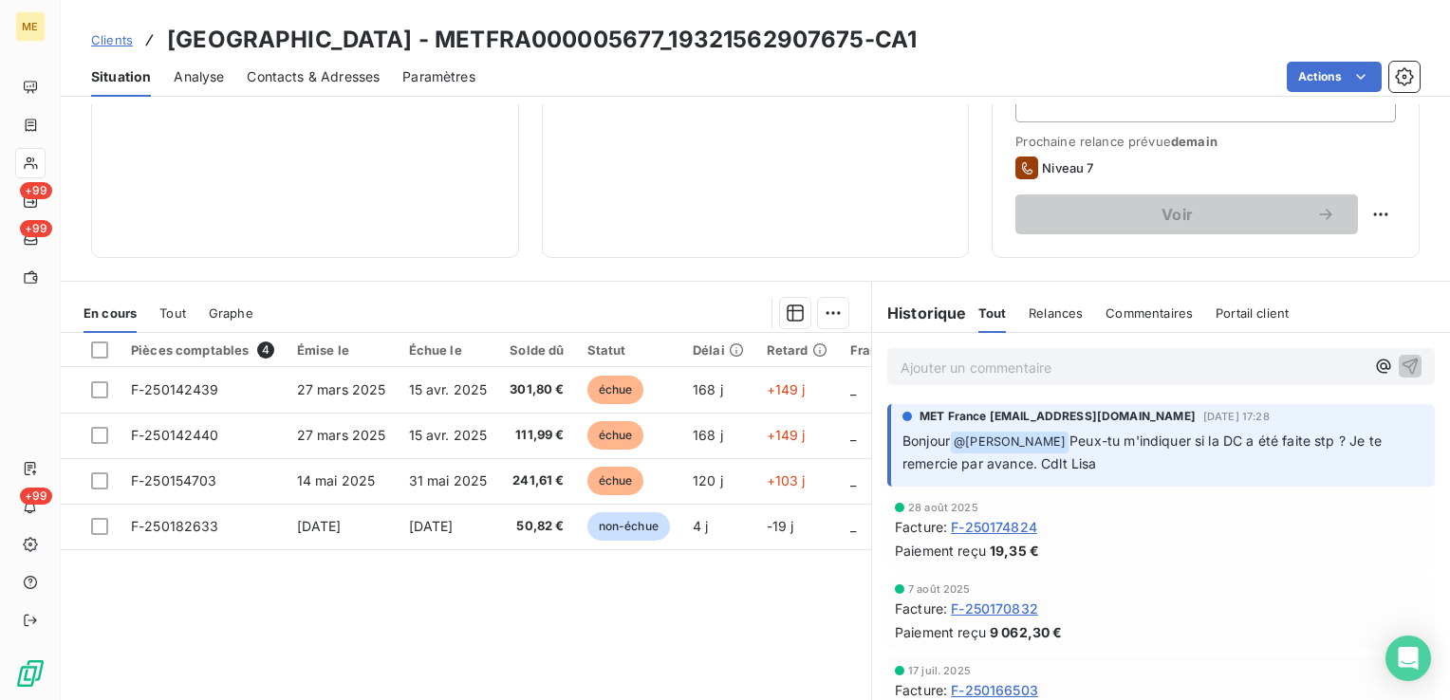
click at [1059, 368] on p "Ajouter un commentaire ﻿" at bounding box center [1132, 368] width 464 height 24
drag, startPoint x: 1378, startPoint y: 361, endPoint x: 1401, endPoint y: 370, distance: 25.5
click at [1400, 361] on icon "button" at bounding box center [1409, 365] width 19 height 19
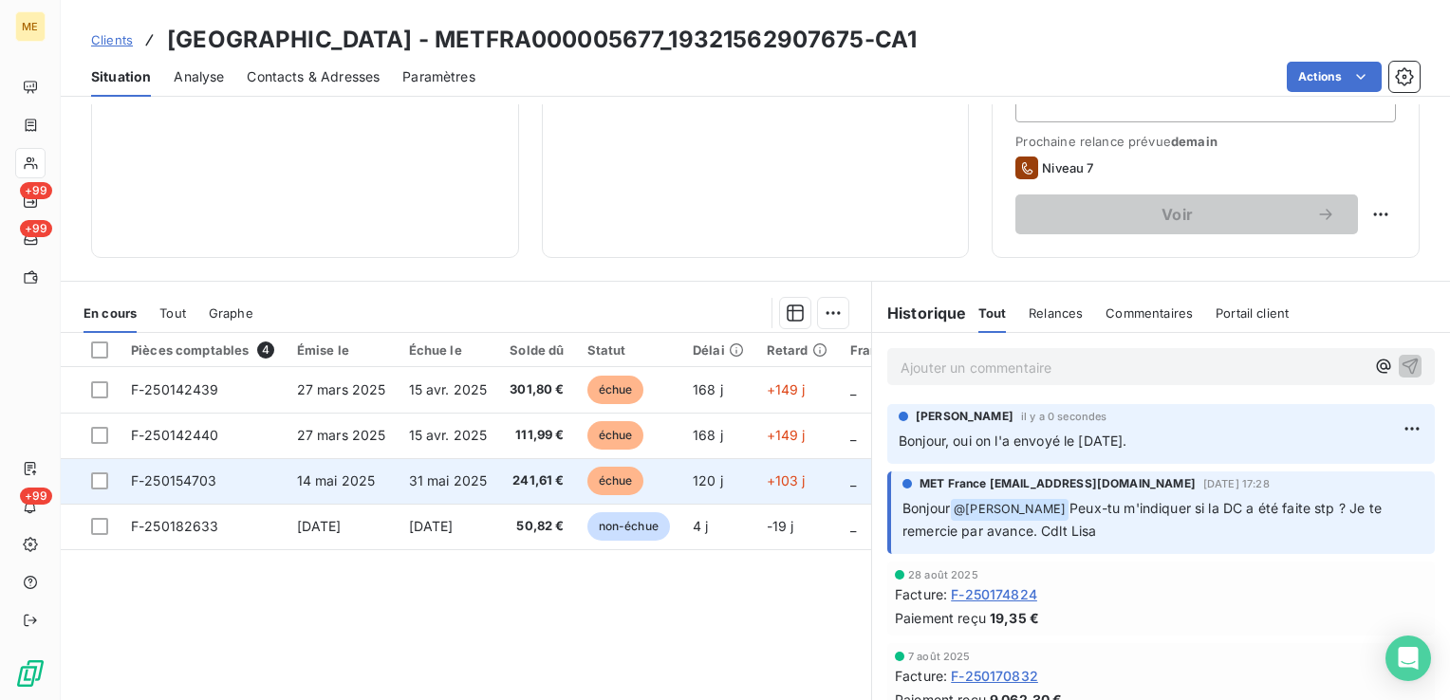
scroll to position [0, 0]
